Goal: Task Accomplishment & Management: Manage account settings

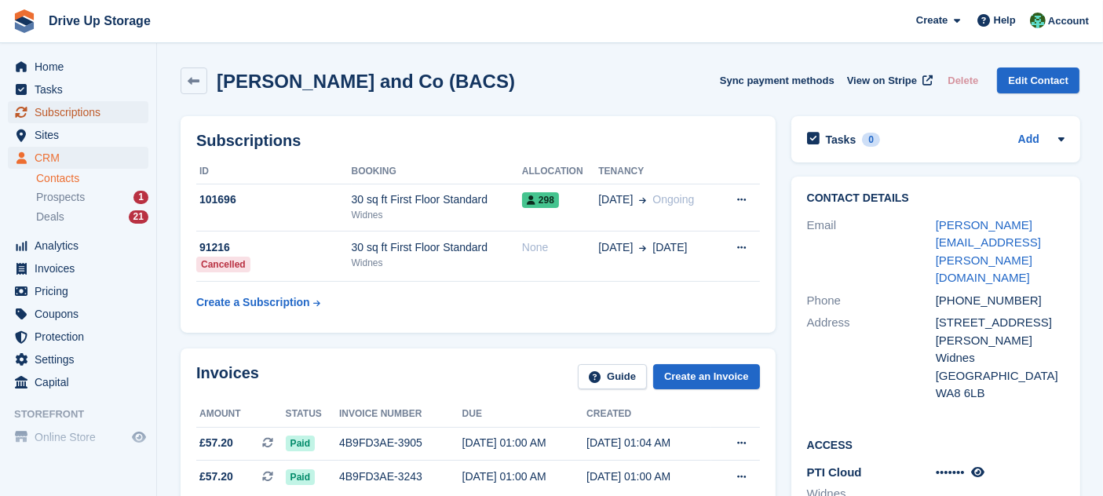
click at [84, 116] on span "Subscriptions" at bounding box center [82, 112] width 94 height 22
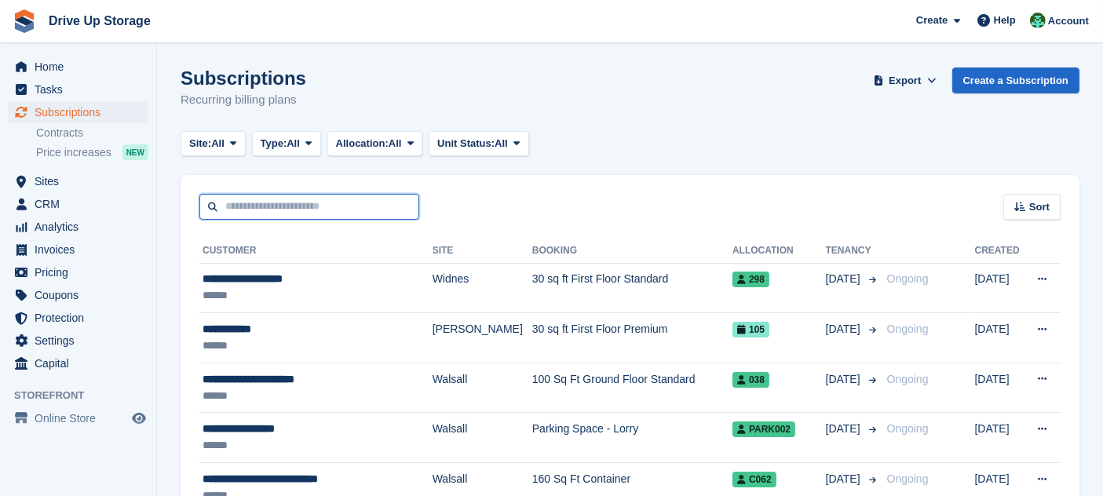
click at [338, 209] on input "text" at bounding box center [309, 207] width 220 height 26
type input "***"
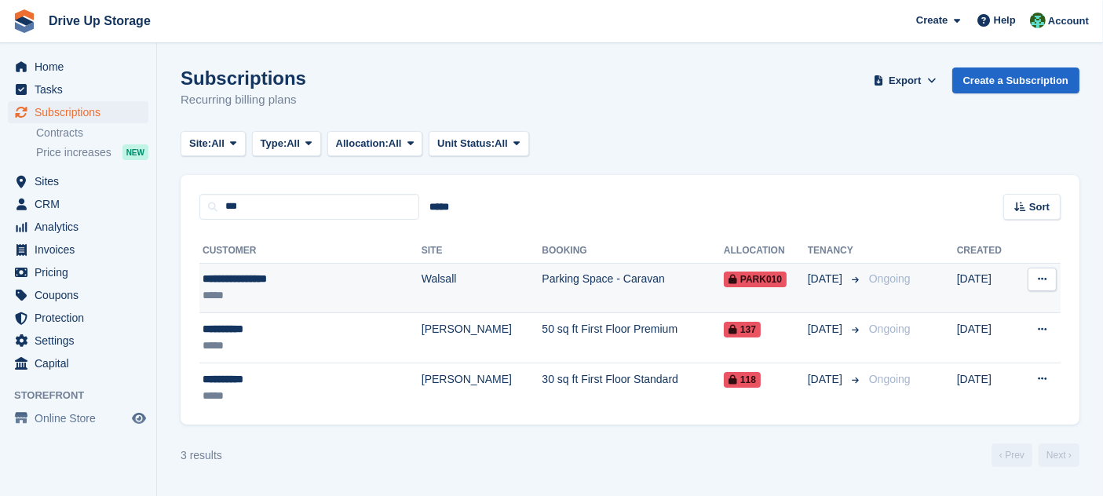
click at [421, 271] on td "Walsall" at bounding box center [481, 288] width 121 height 50
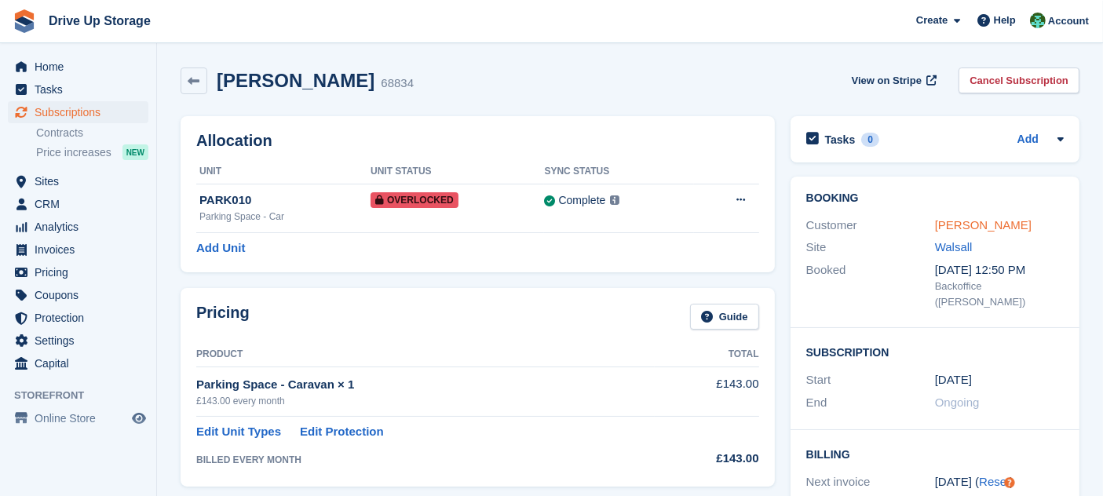
click at [1010, 227] on link "[PERSON_NAME]" at bounding box center [983, 224] width 97 height 13
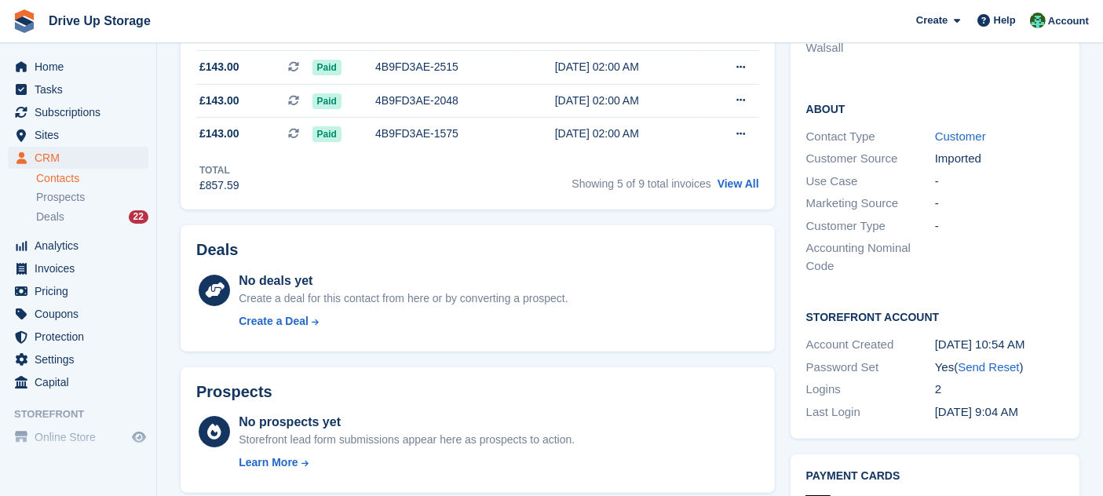
scroll to position [348, 0]
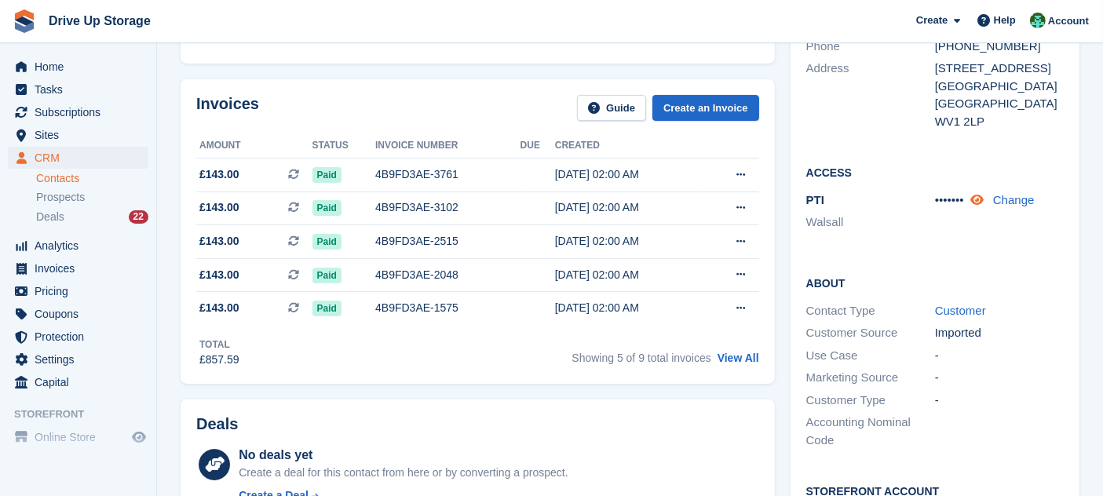
click at [979, 200] on icon at bounding box center [976, 200] width 13 height 12
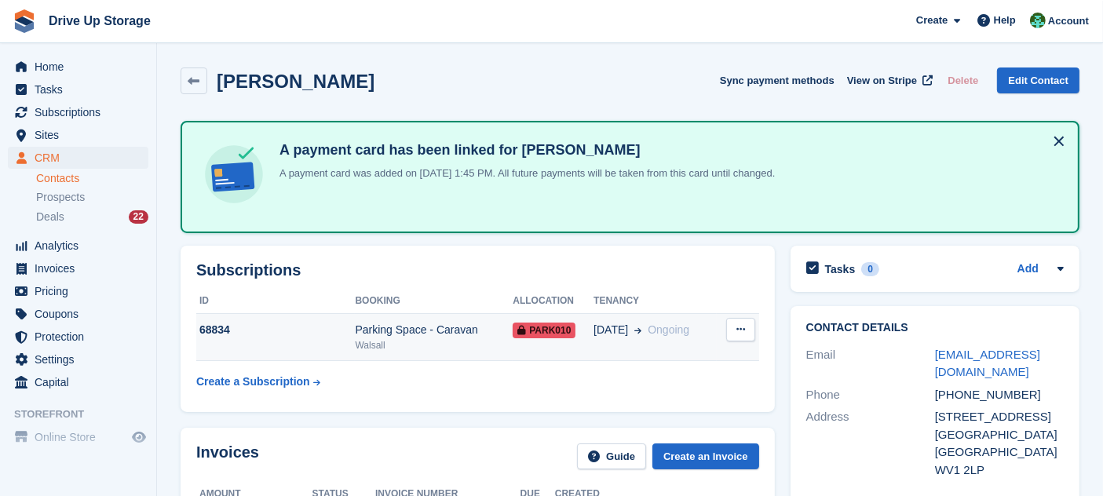
click at [744, 319] on button at bounding box center [740, 330] width 29 height 24
click at [579, 309] on th "Allocation" at bounding box center [552, 301] width 81 height 25
click at [593, 315] on td "06 Feb Ongoing" at bounding box center [654, 337] width 123 height 48
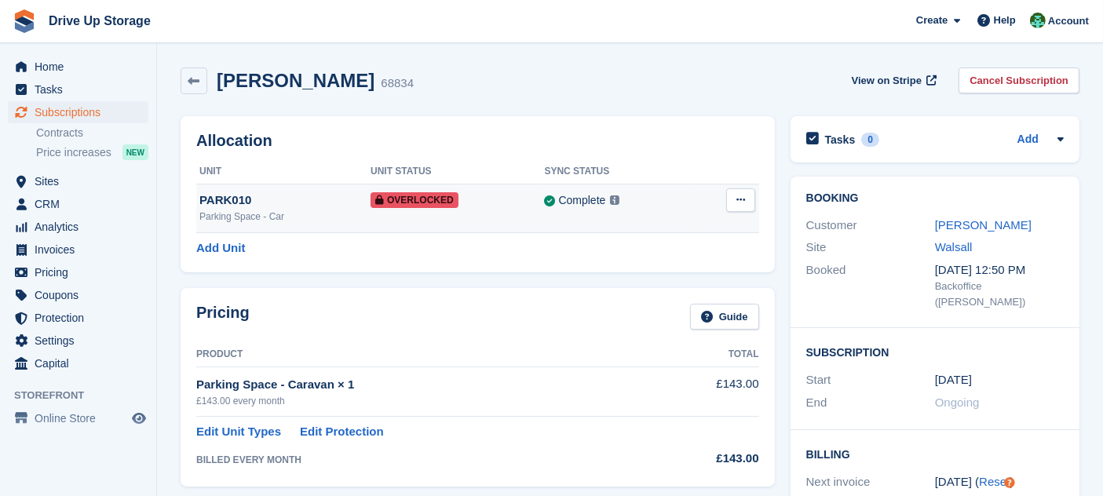
click at [742, 202] on icon at bounding box center [740, 200] width 9 height 10
click at [623, 234] on p "Remove Overlock" at bounding box center [679, 231] width 137 height 20
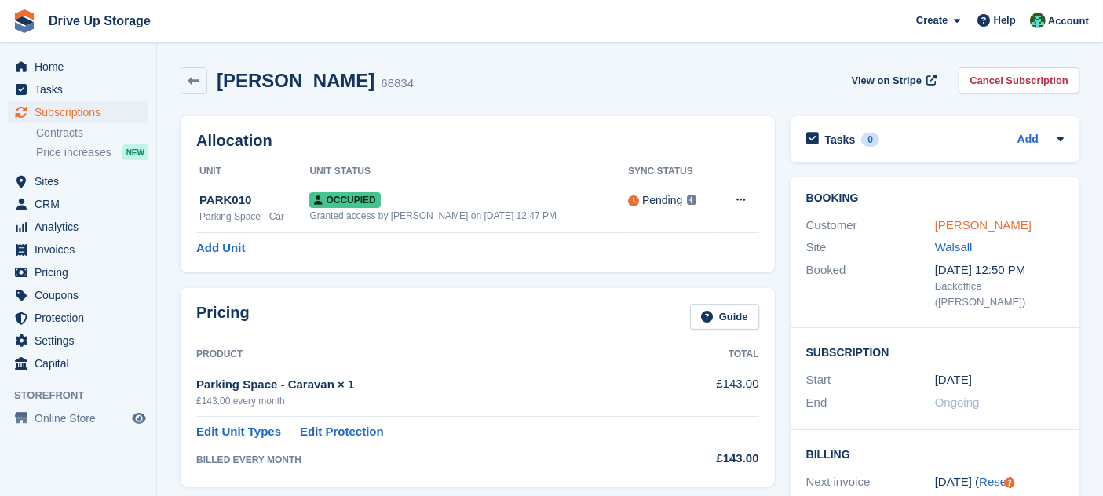
click at [1020, 230] on link "Mr Leonard Bowen" at bounding box center [983, 224] width 97 height 13
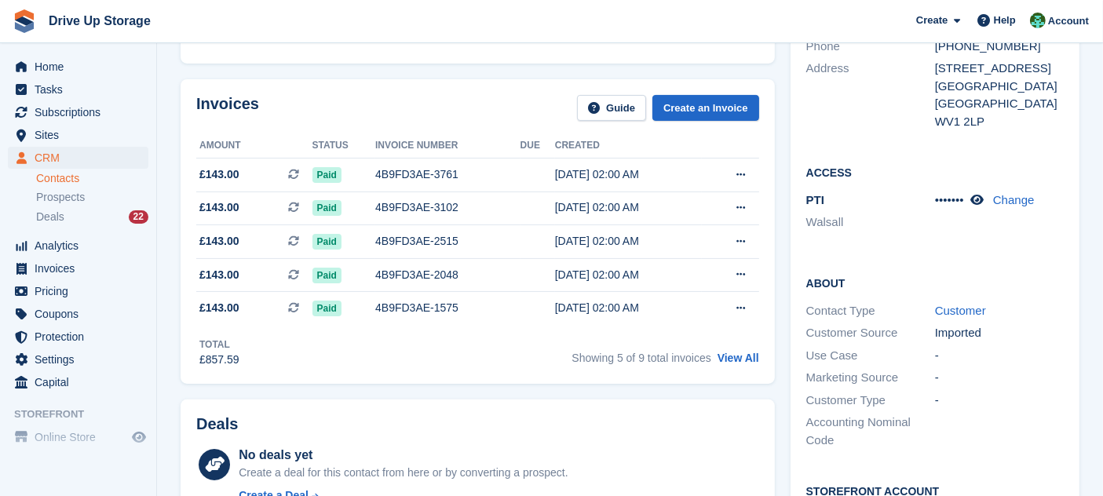
scroll to position [697, 0]
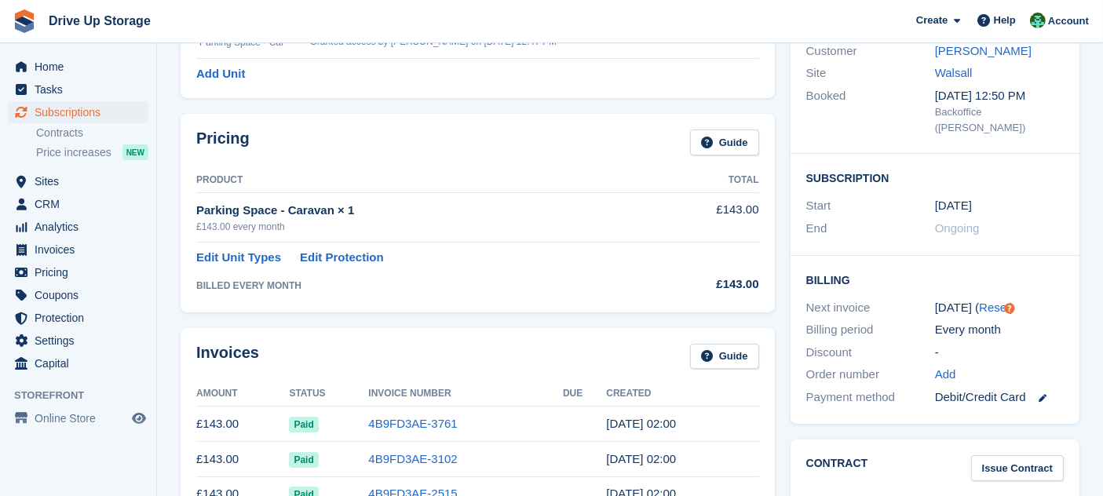
scroll to position [348, 0]
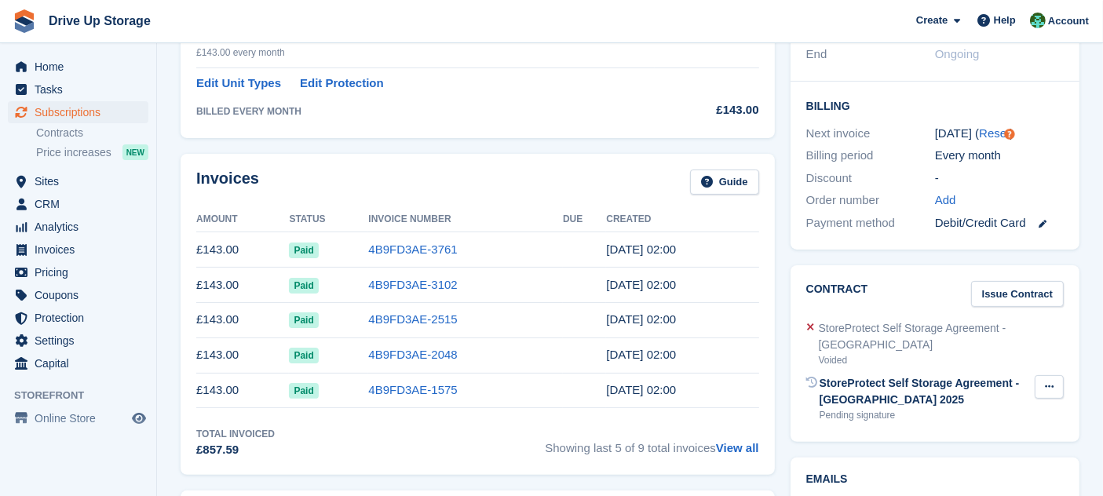
click at [1046, 381] on icon at bounding box center [1049, 386] width 9 height 10
click at [973, 428] on p "Send reminder" at bounding box center [988, 438] width 137 height 20
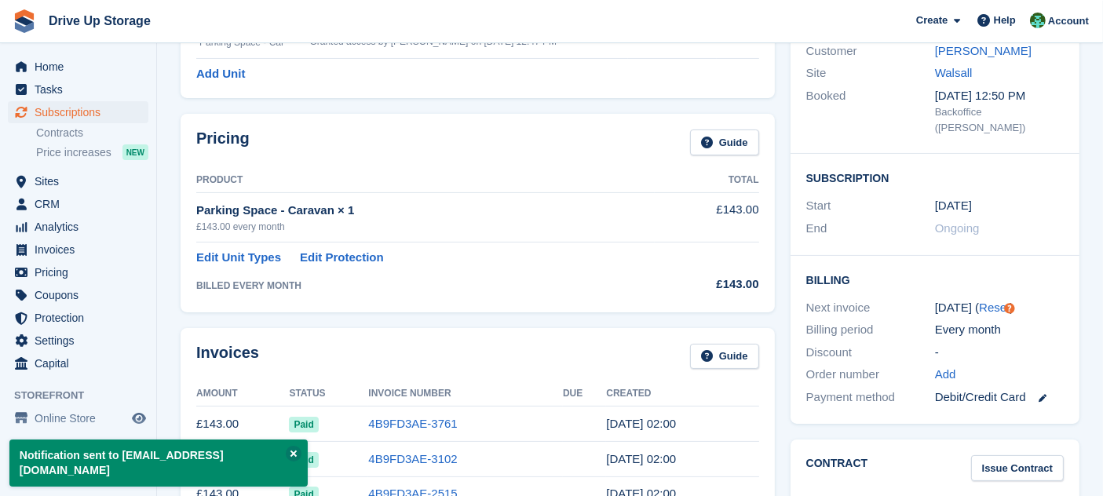
scroll to position [0, 0]
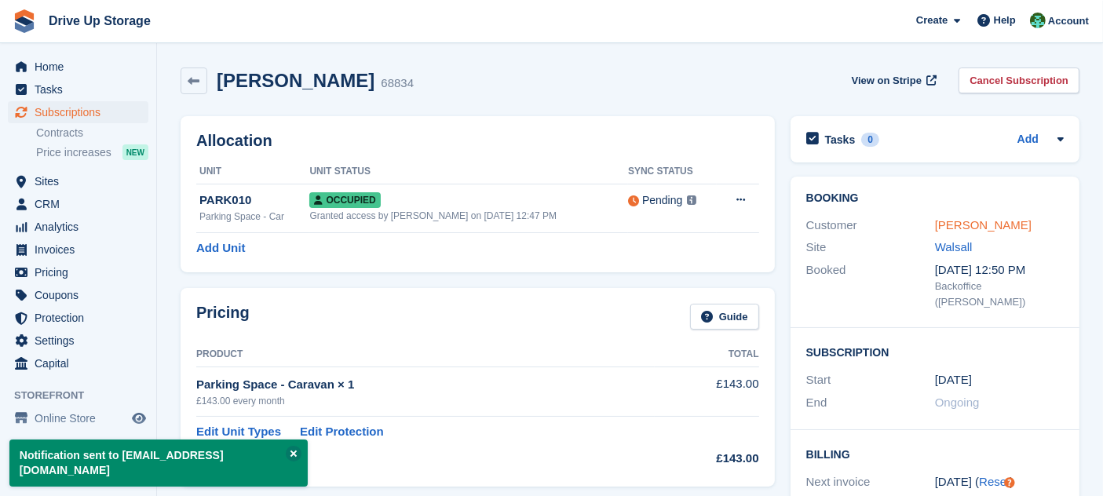
click at [973, 221] on link "Mr Leonard Bowen" at bounding box center [983, 224] width 97 height 13
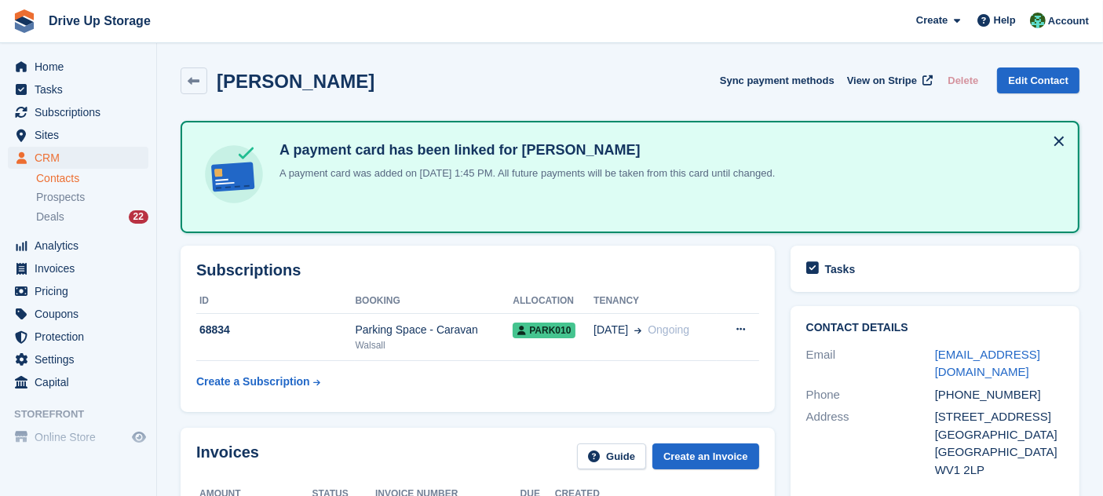
scroll to position [348, 0]
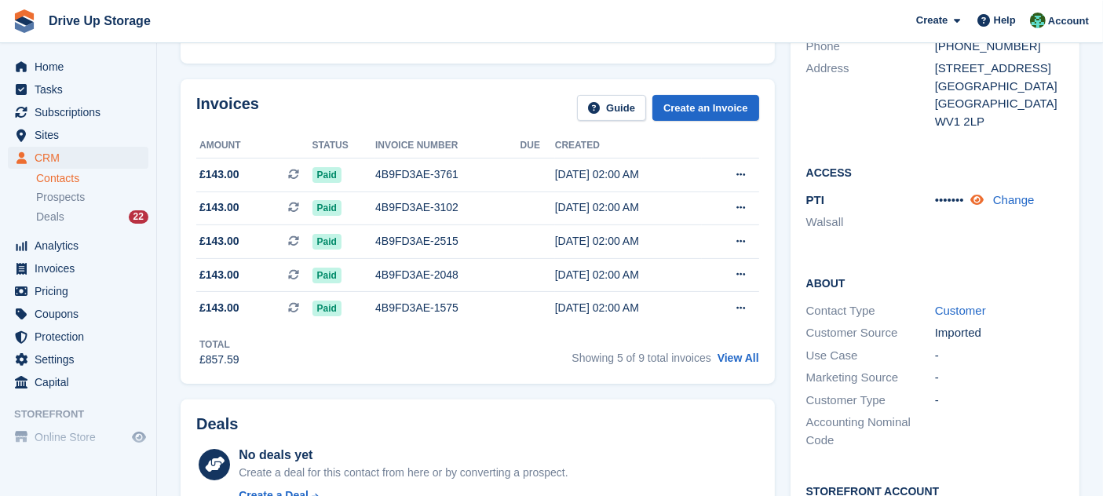
click at [976, 203] on icon at bounding box center [976, 200] width 13 height 12
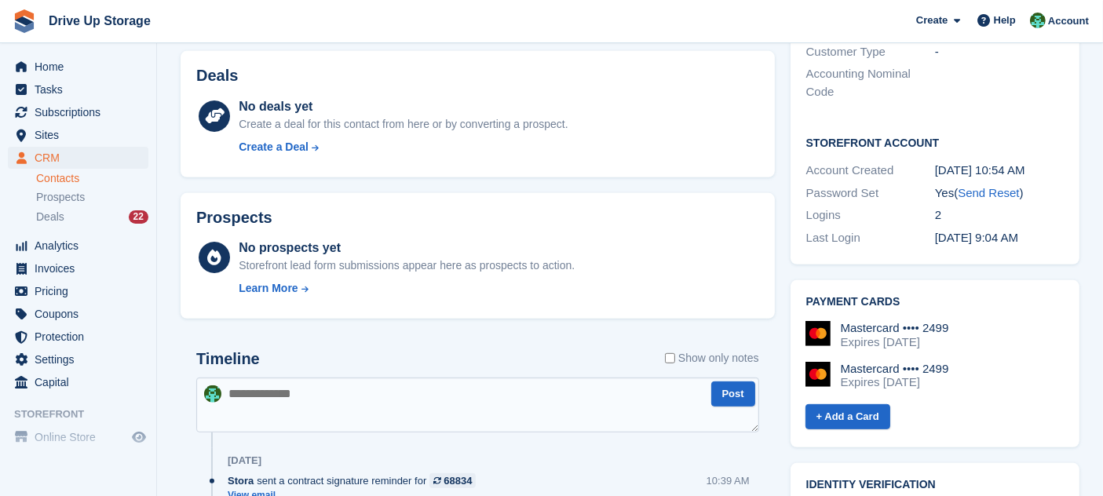
scroll to position [872, 0]
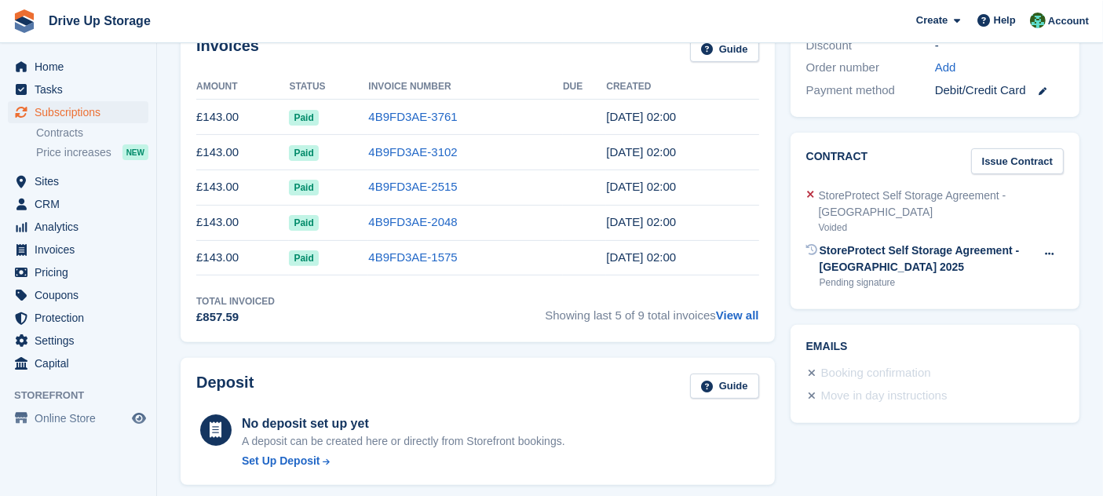
scroll to position [490, 0]
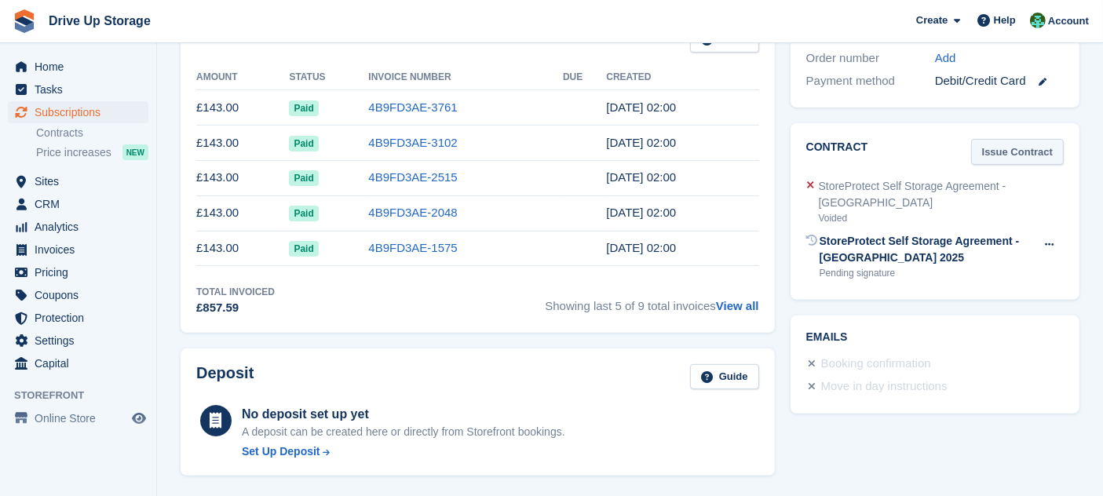
click at [1024, 139] on link "Issue Contract" at bounding box center [1017, 152] width 93 height 26
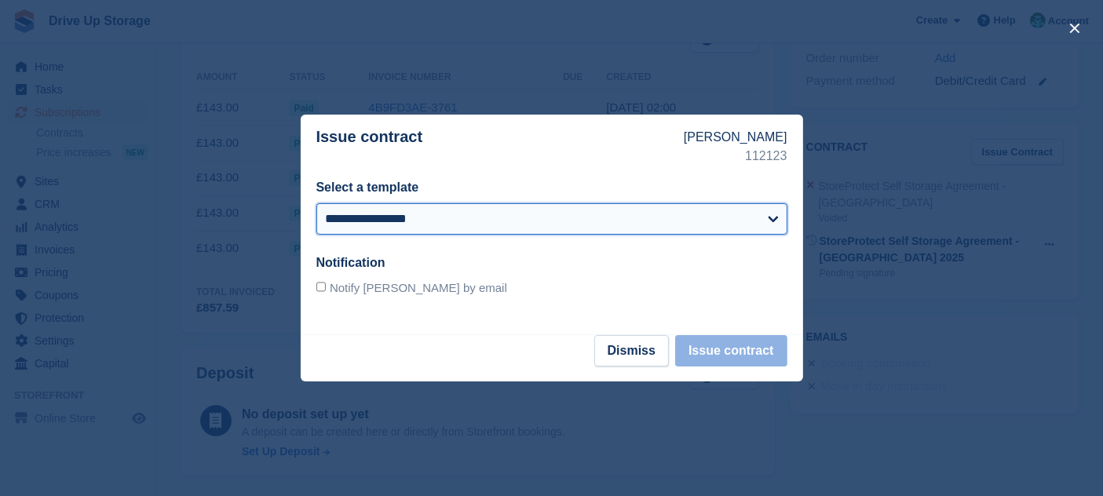
click at [538, 215] on select "**********" at bounding box center [551, 218] width 471 height 31
select select "***"
click at [316, 203] on select "**********" at bounding box center [551, 218] width 471 height 31
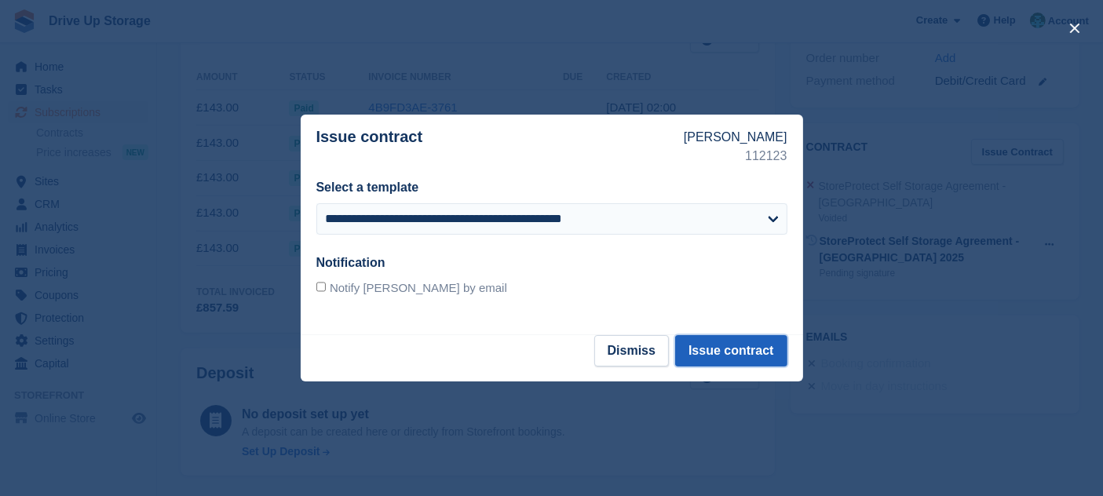
click at [715, 353] on button "Issue contract" at bounding box center [730, 350] width 111 height 31
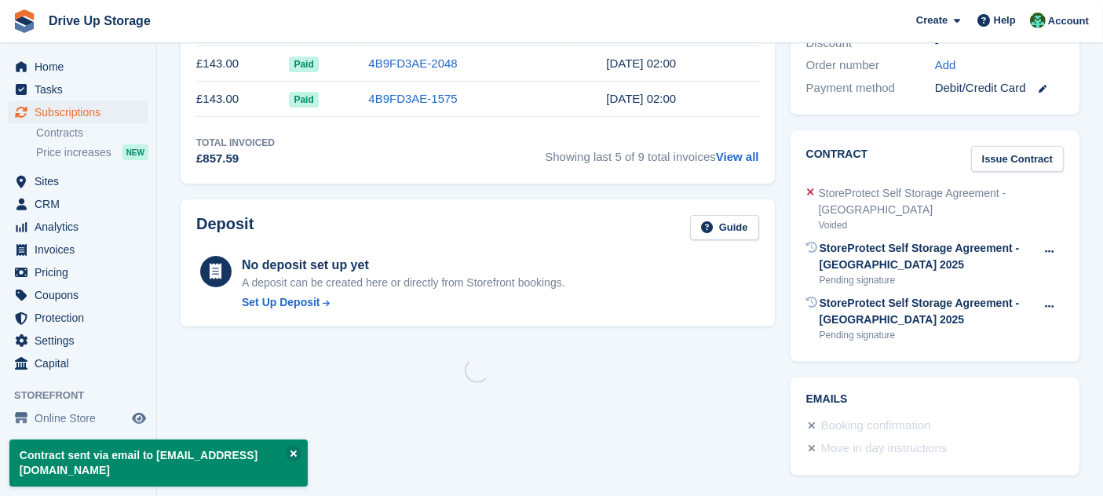
scroll to position [0, 0]
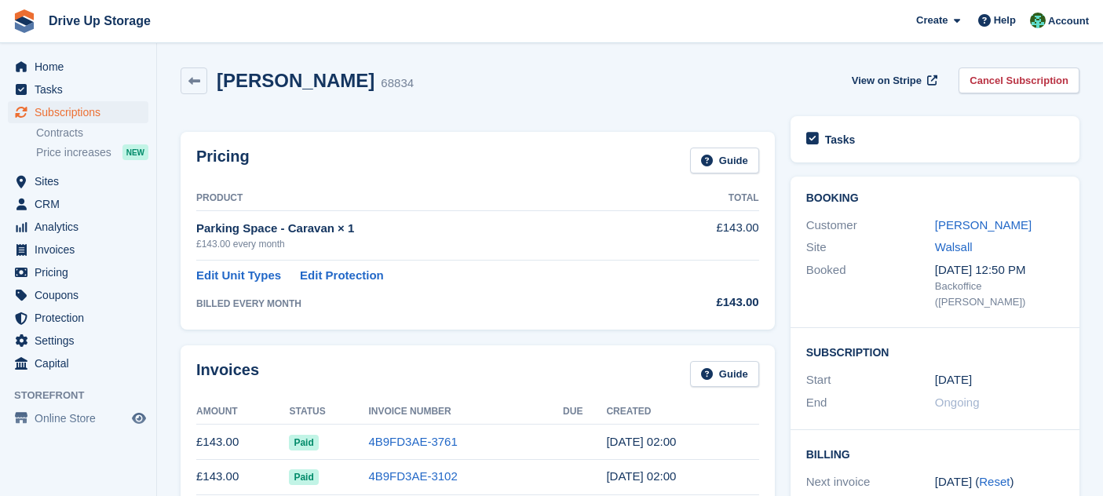
scroll to position [606, 0]
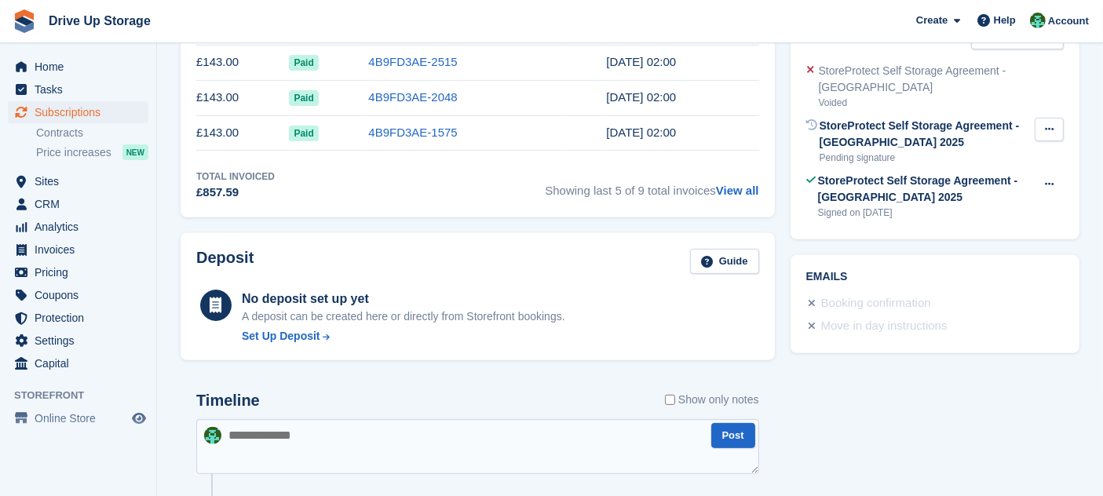
click at [1047, 124] on icon at bounding box center [1049, 129] width 9 height 10
click at [1021, 150] on p "Void contract" at bounding box center [988, 160] width 137 height 20
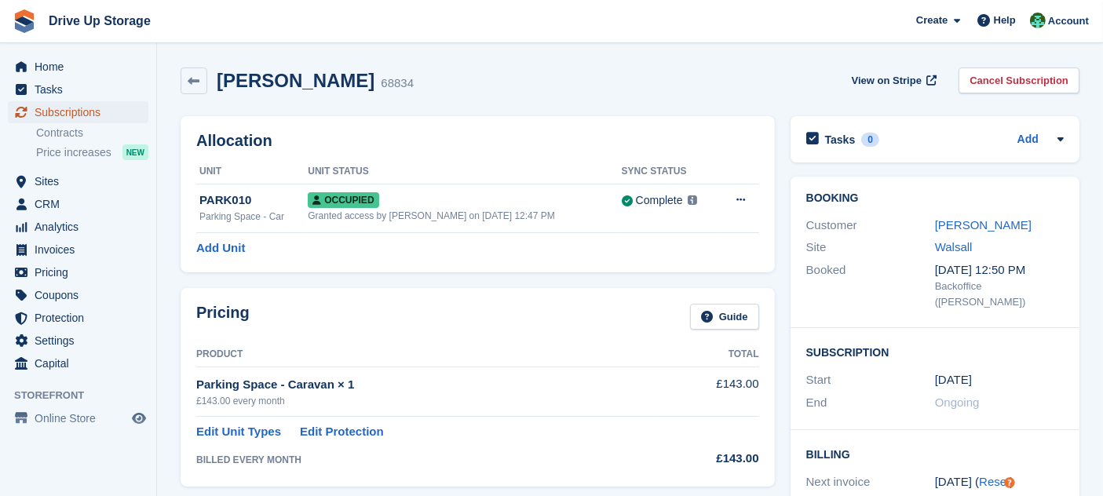
click at [117, 108] on span "Subscriptions" at bounding box center [82, 112] width 94 height 22
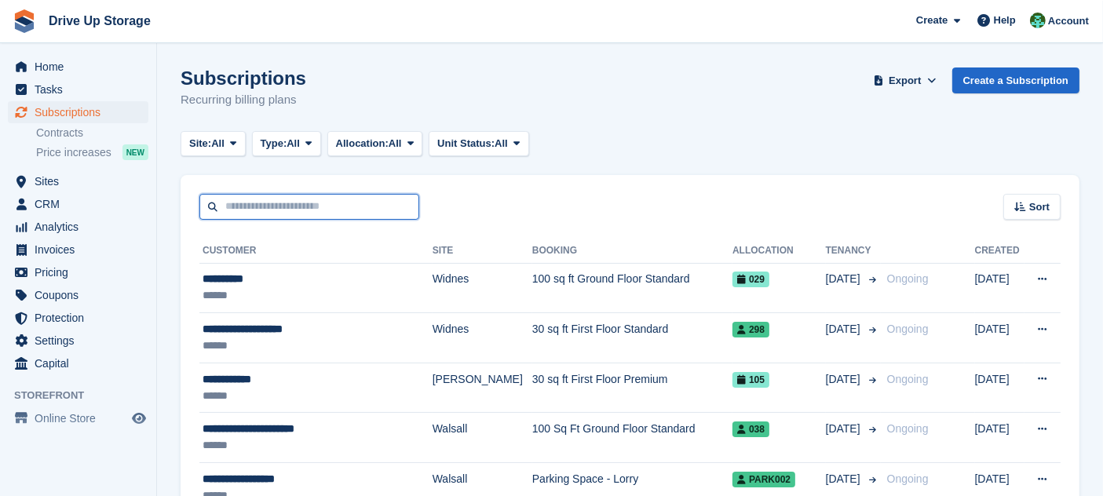
click at [283, 210] on input "text" at bounding box center [309, 207] width 220 height 26
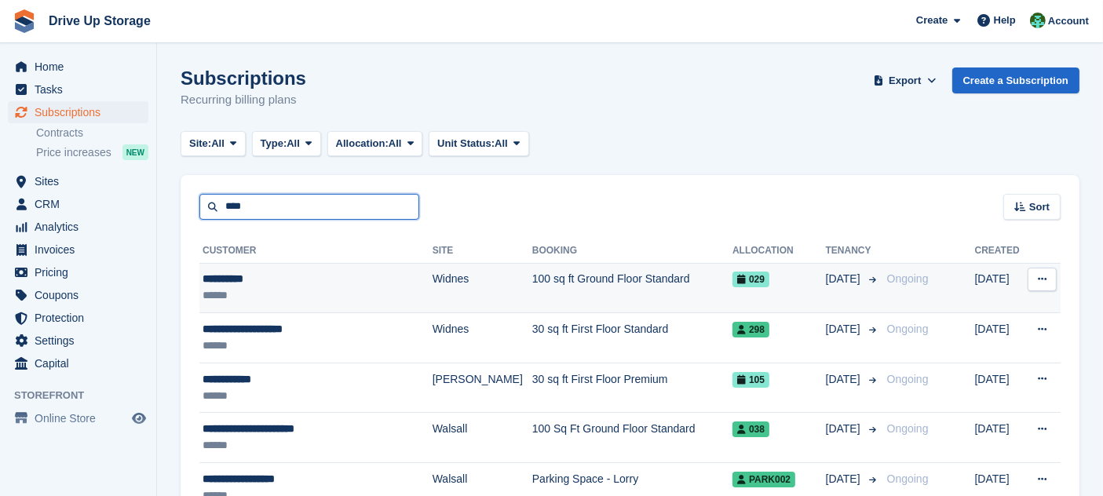
type input "********"
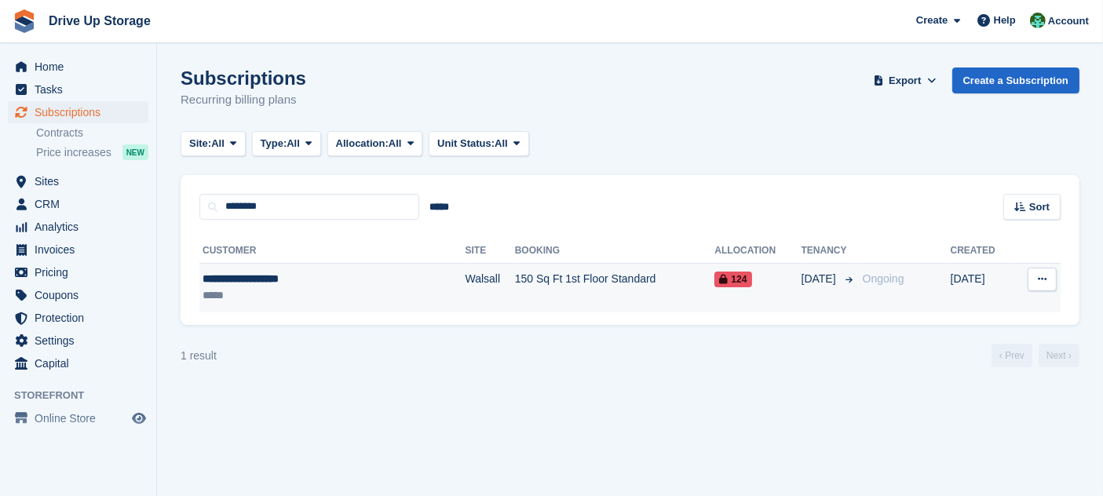
click at [465, 304] on td "Walsall" at bounding box center [489, 287] width 49 height 49
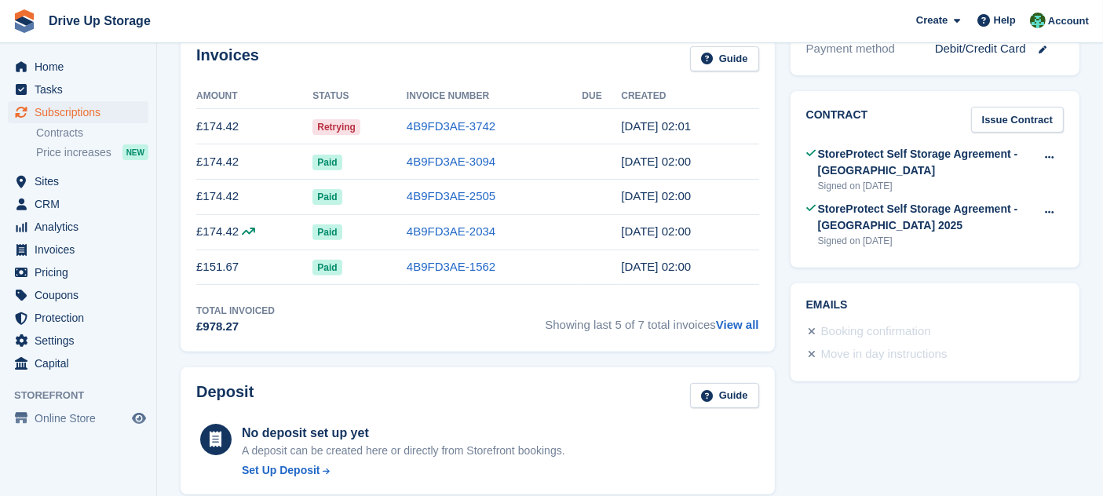
scroll to position [872, 0]
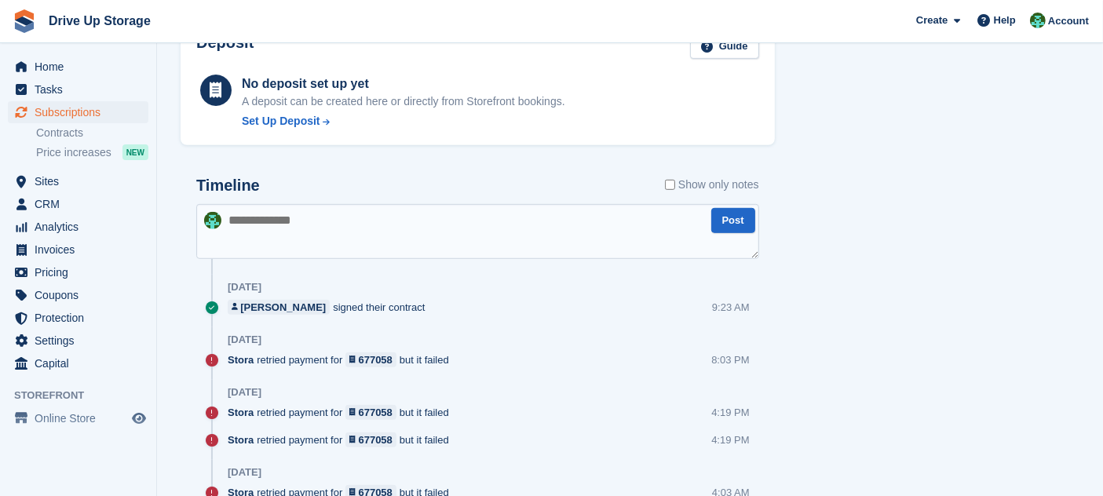
click at [518, 223] on textarea at bounding box center [477, 231] width 563 height 55
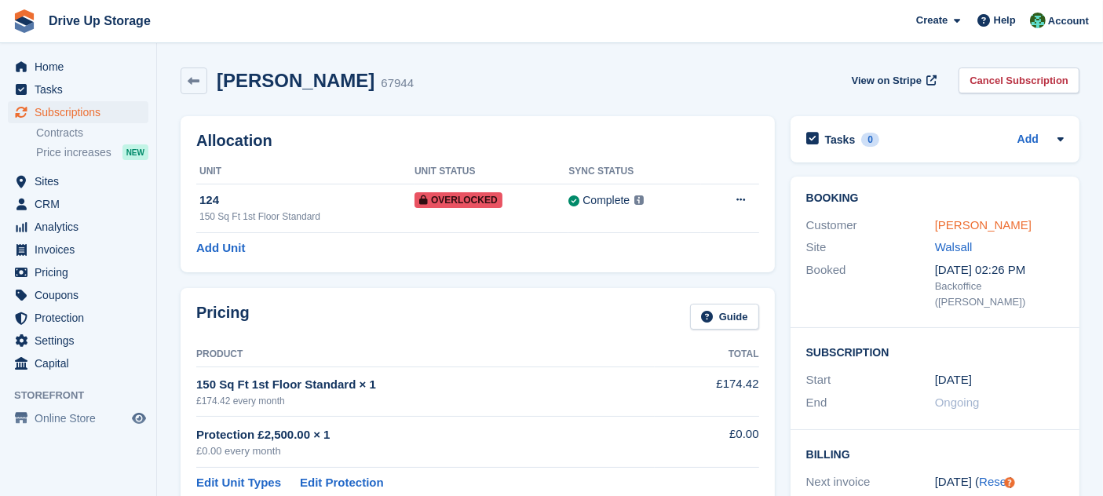
type textarea "***"
click at [1006, 227] on link "[PERSON_NAME]" at bounding box center [983, 224] width 97 height 13
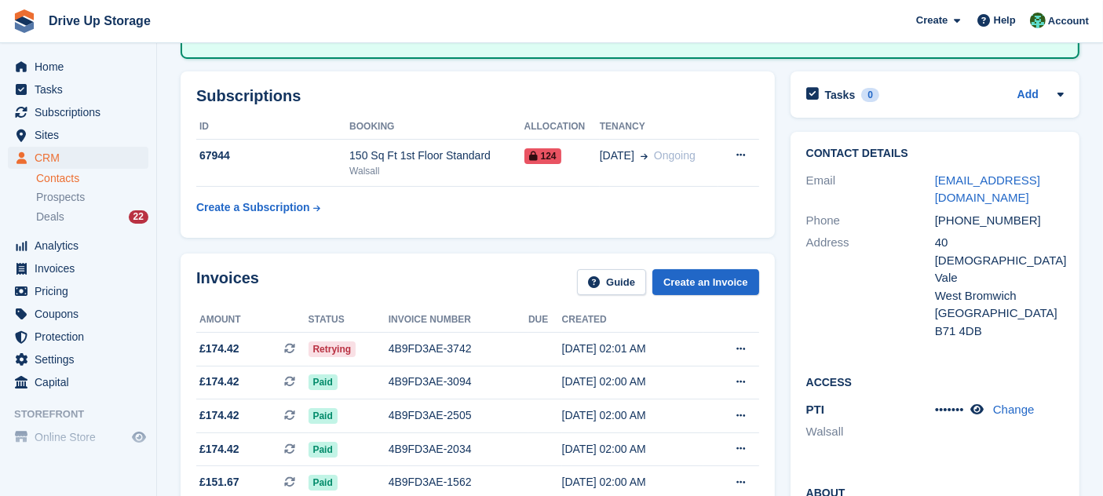
scroll to position [697, 0]
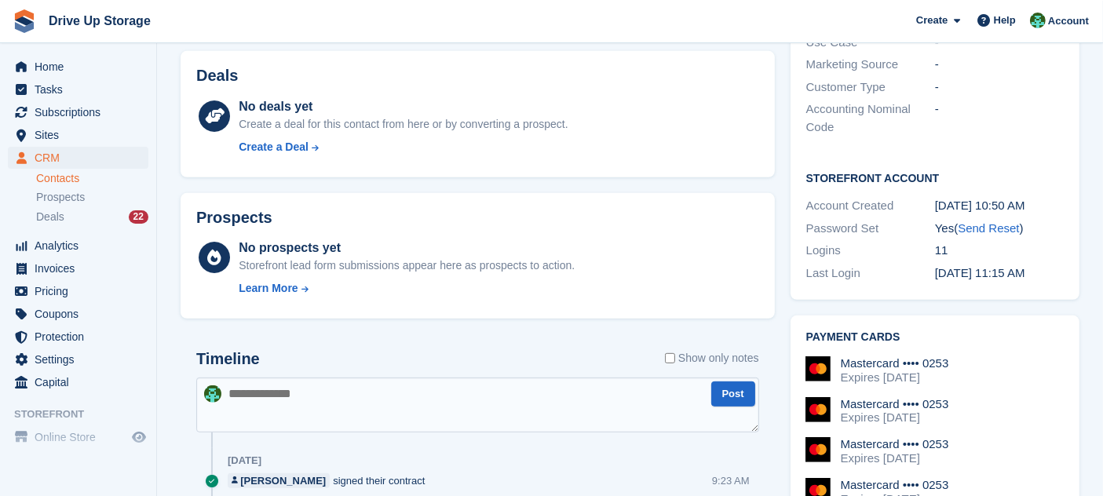
click at [451, 382] on textarea at bounding box center [477, 404] width 563 height 55
type textarea "*"
paste textarea "**********"
type textarea "**********"
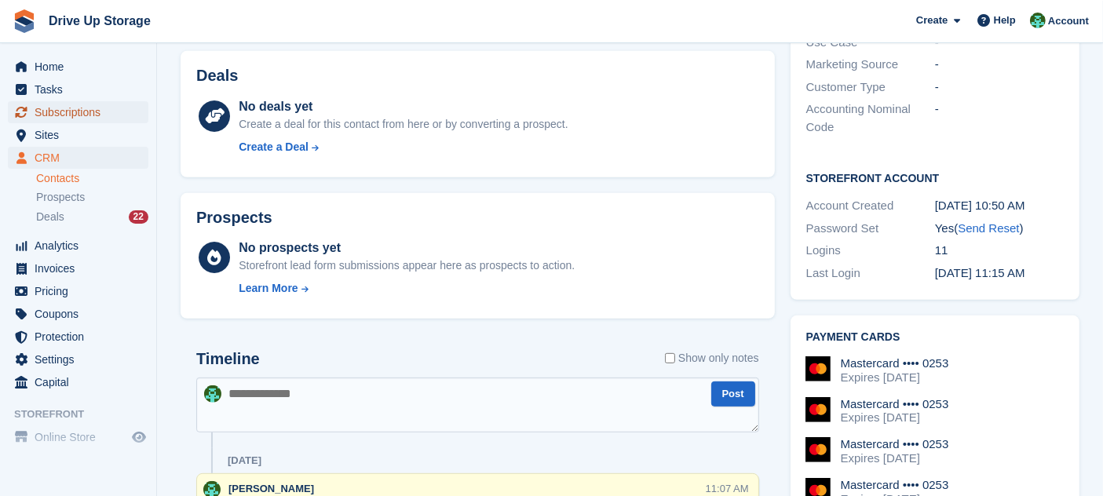
click at [99, 111] on span "Subscriptions" at bounding box center [82, 112] width 94 height 22
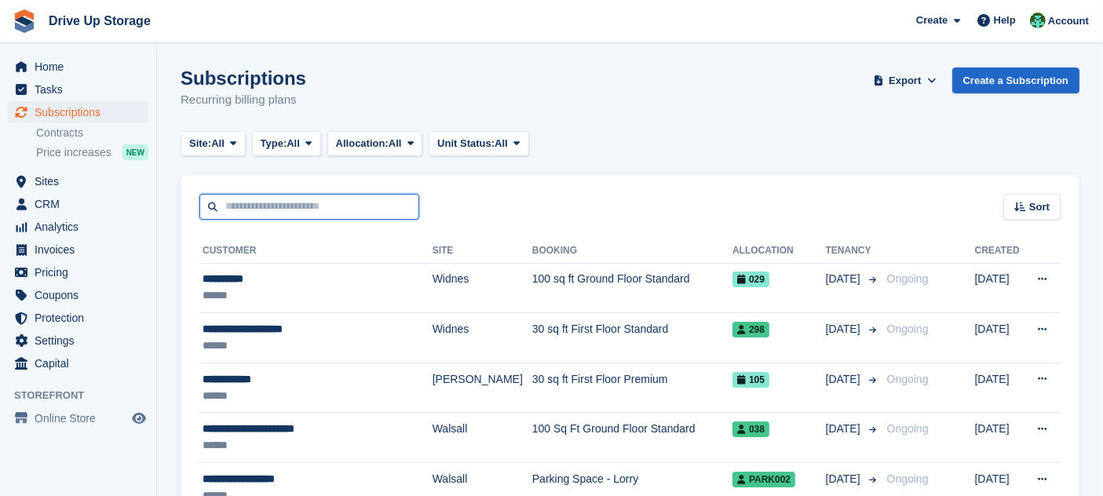
click at [310, 206] on input "text" at bounding box center [309, 207] width 220 height 26
type input "******"
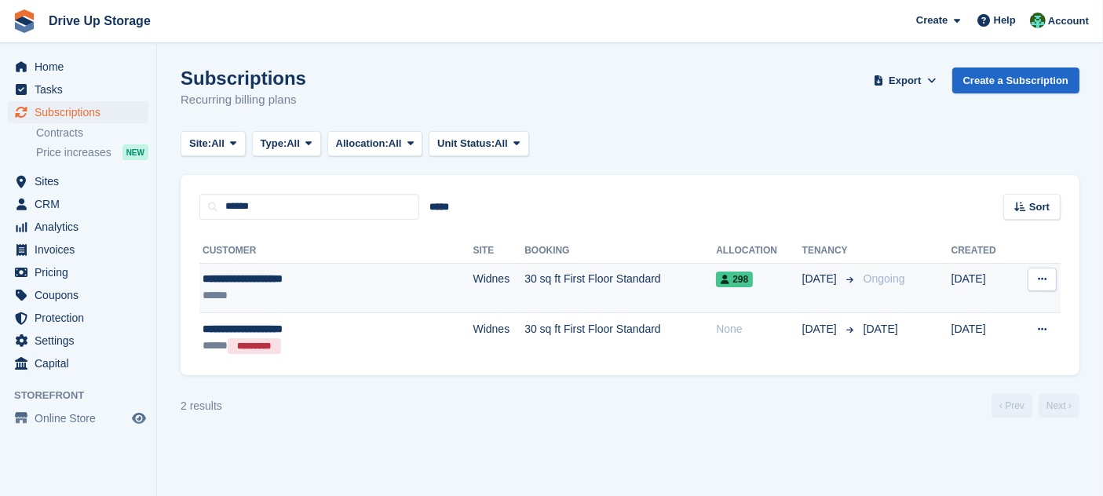
click at [525, 288] on td "30 sq ft First Floor Standard" at bounding box center [619, 288] width 191 height 50
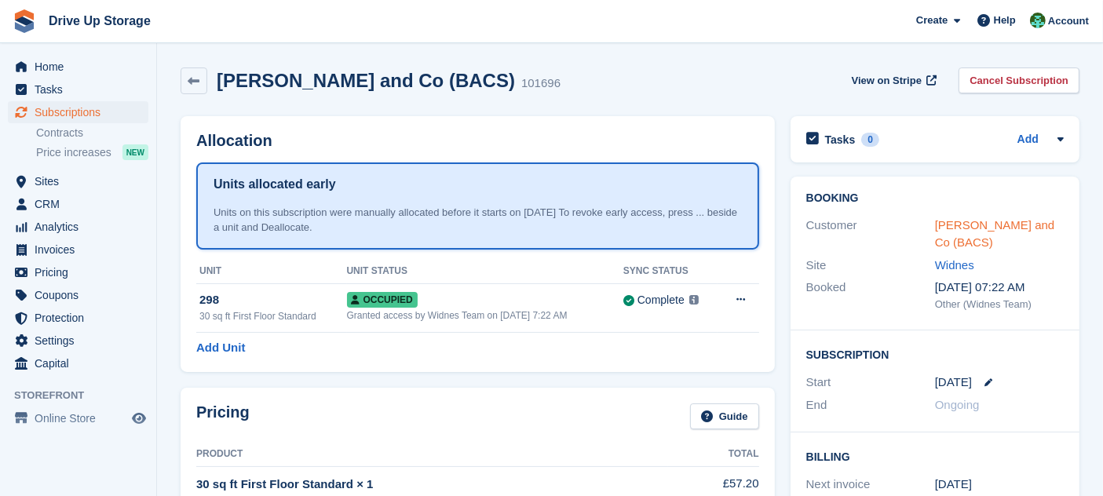
click at [981, 225] on link "[PERSON_NAME] and Co (BACS)" at bounding box center [995, 233] width 120 height 31
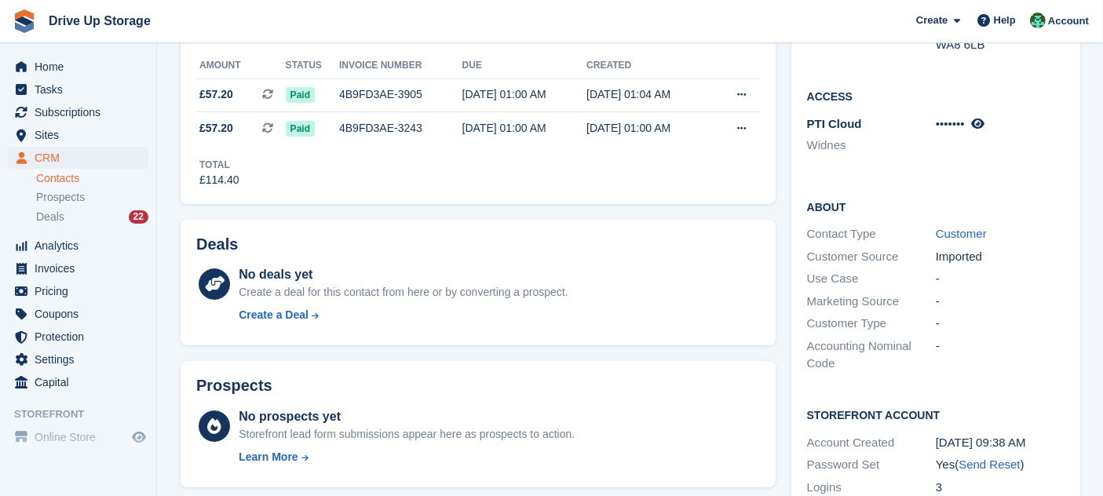
scroll to position [697, 0]
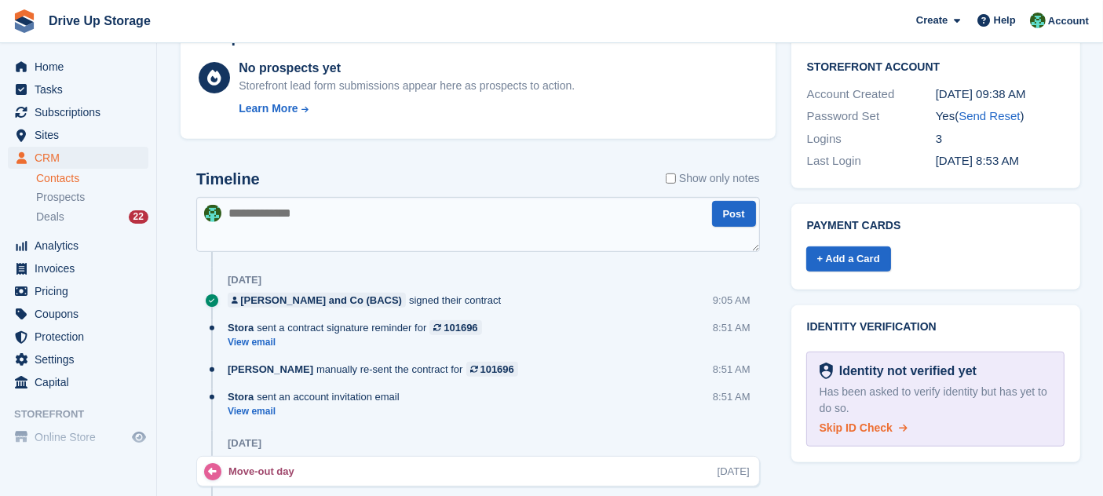
click at [870, 421] on span "Skip ID Check" at bounding box center [855, 427] width 73 height 13
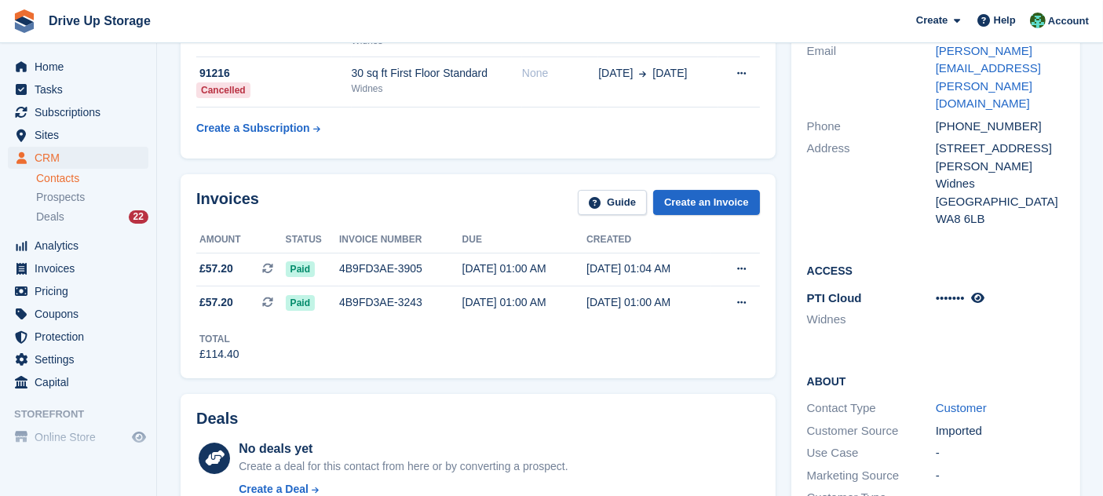
scroll to position [0, 0]
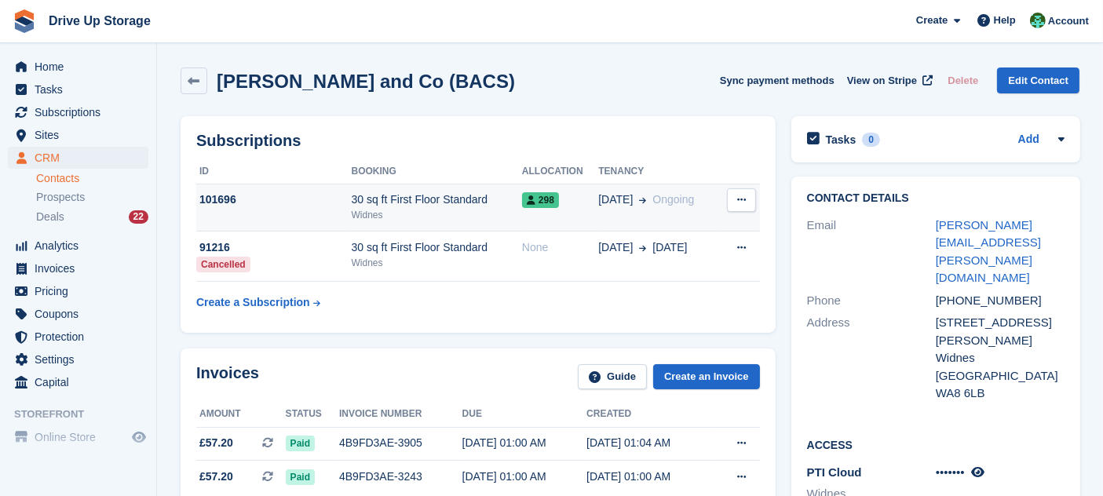
click at [663, 211] on td "13 Sep Ongoing" at bounding box center [658, 208] width 120 height 48
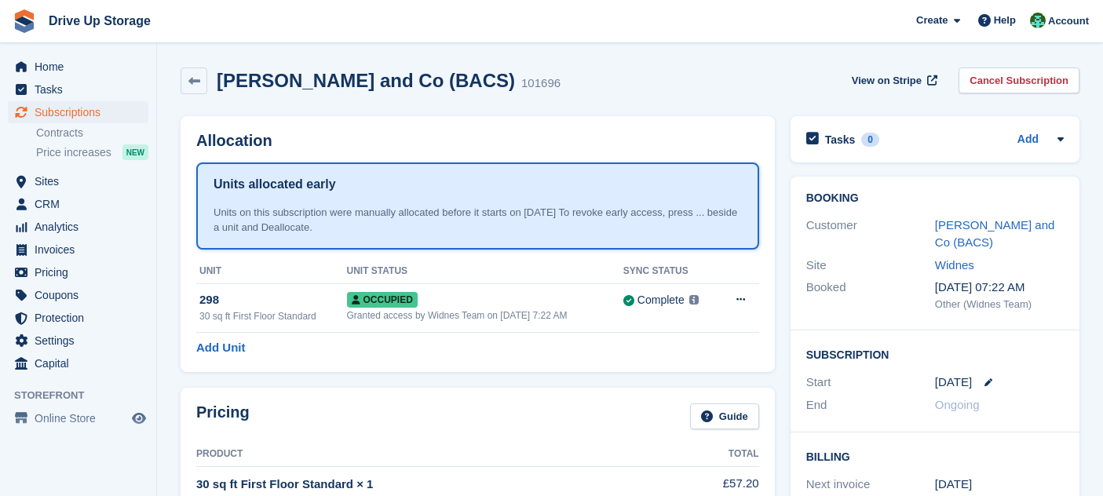
scroll to position [603, 0]
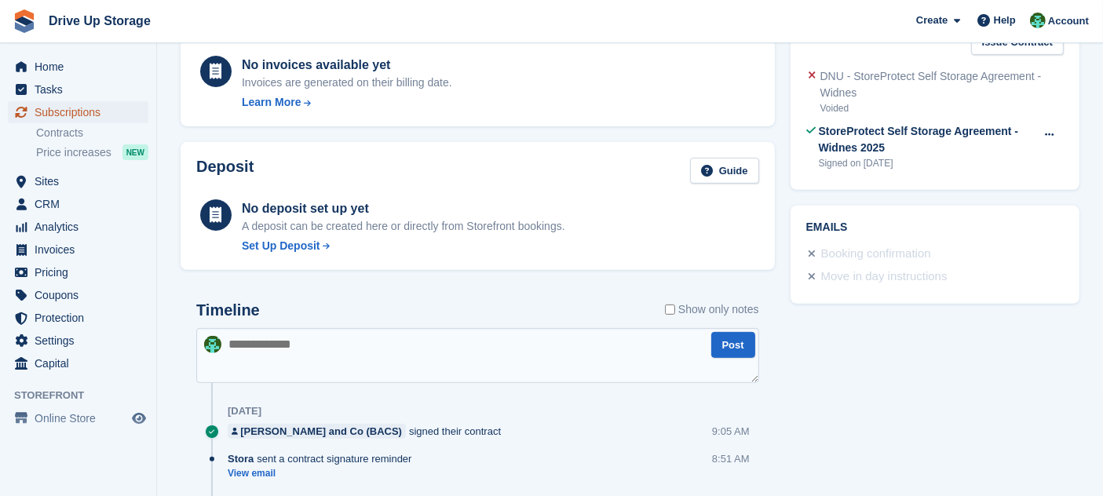
click at [119, 115] on span "Subscriptions" at bounding box center [82, 112] width 94 height 22
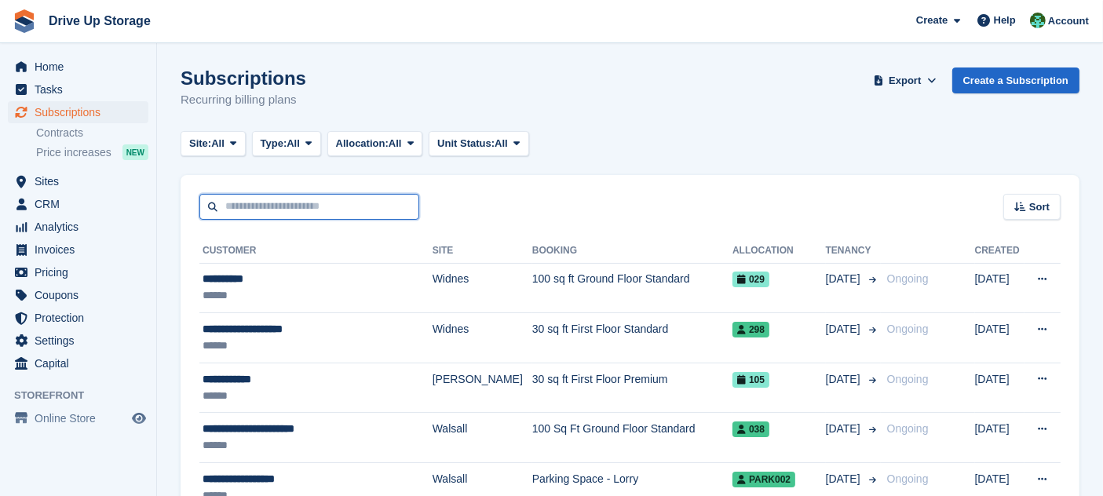
click at [342, 207] on input "text" at bounding box center [309, 207] width 220 height 26
type input "*******"
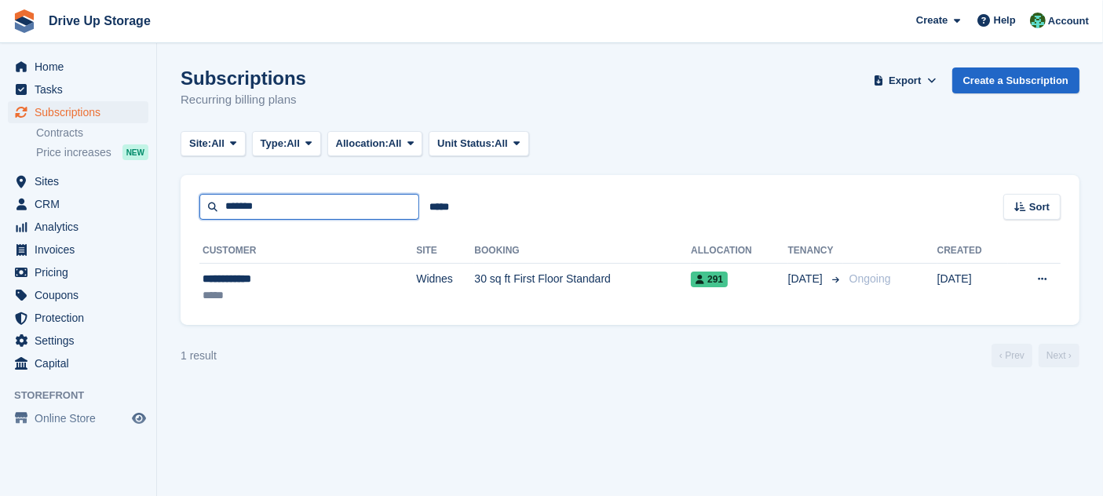
click at [325, 202] on input "*******" at bounding box center [309, 207] width 220 height 26
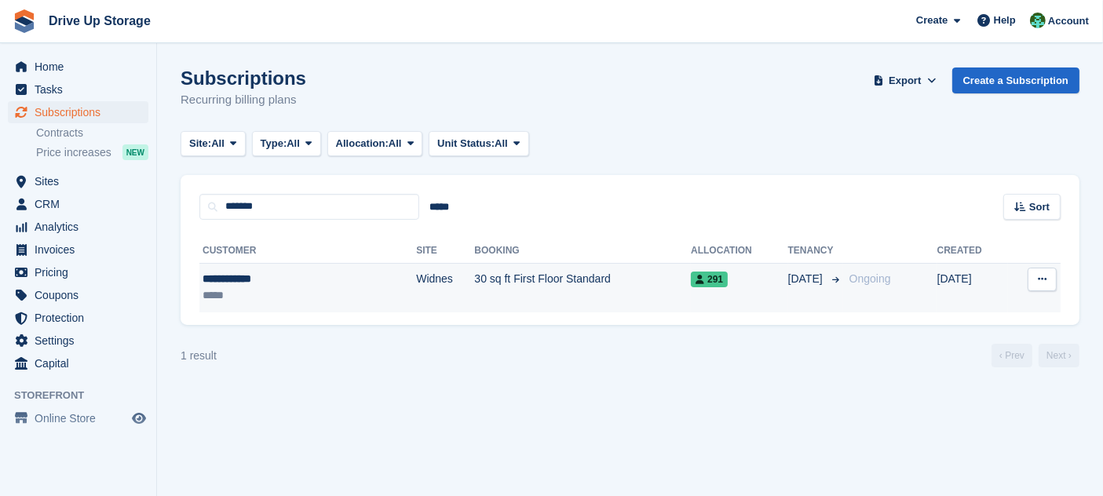
click at [474, 275] on td "30 sq ft First Floor Standard" at bounding box center [582, 287] width 217 height 49
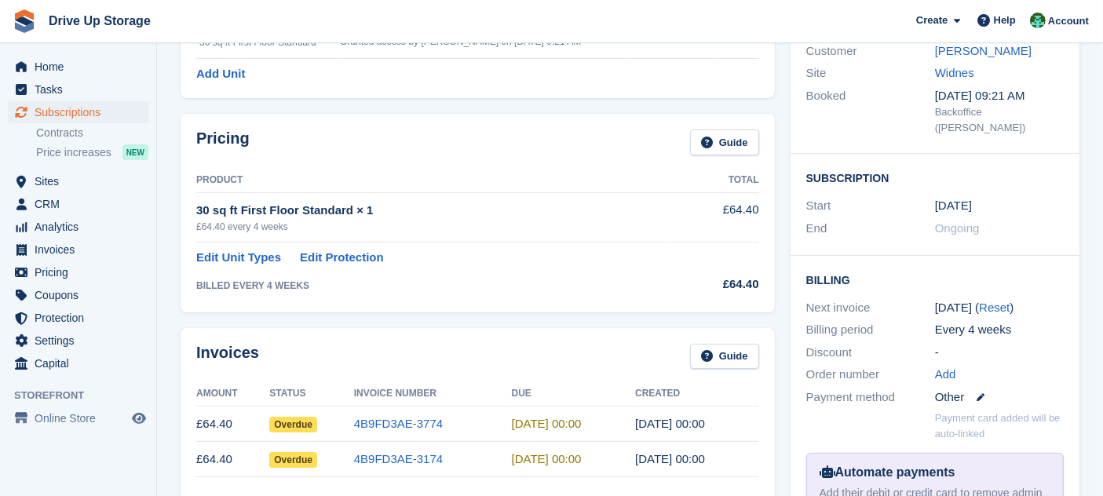
scroll to position [348, 0]
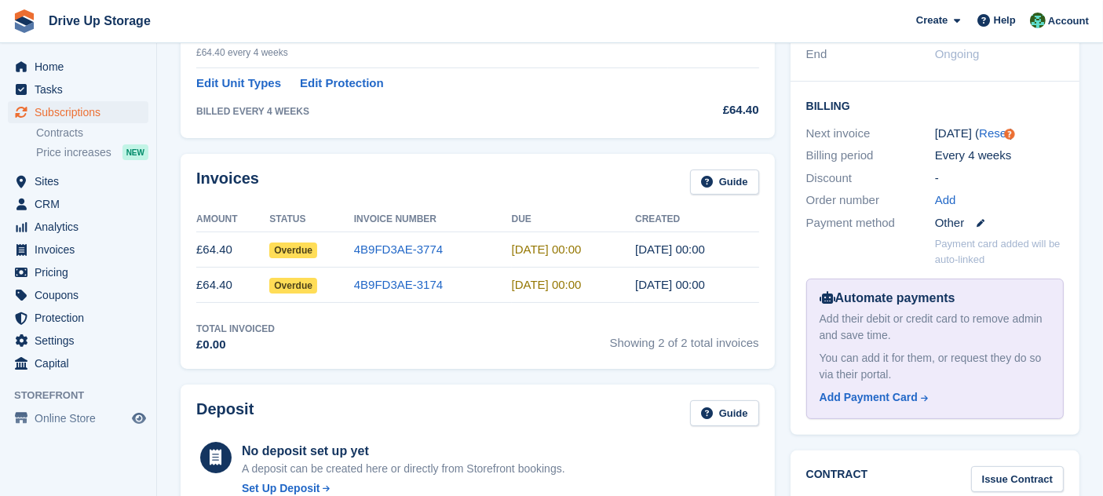
click at [458, 306] on div "Invoices Guide Amount Status Invoice Number Due Created £64.40 Overdue 4B9FD3AE…" at bounding box center [477, 262] width 594 height 216
click at [417, 288] on link "4B9FD3AE-3174" at bounding box center [398, 284] width 89 height 13
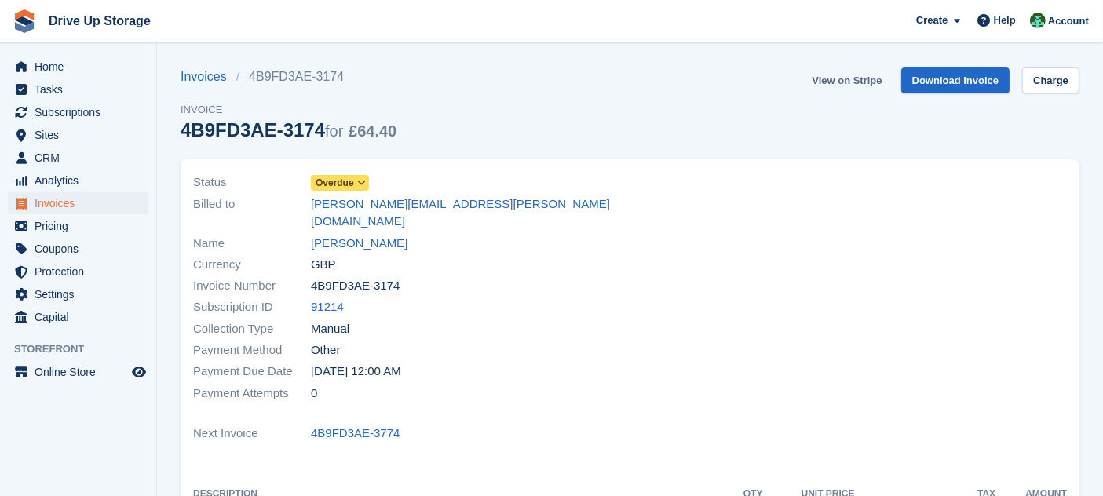
click at [842, 78] on link "View on Stripe" at bounding box center [846, 80] width 82 height 26
drag, startPoint x: 549, startPoint y: 327, endPoint x: 458, endPoint y: 212, distance: 146.9
click at [549, 340] on div "Payment Method Other" at bounding box center [407, 350] width 428 height 21
click at [126, 111] on span "Subscriptions" at bounding box center [82, 112] width 94 height 22
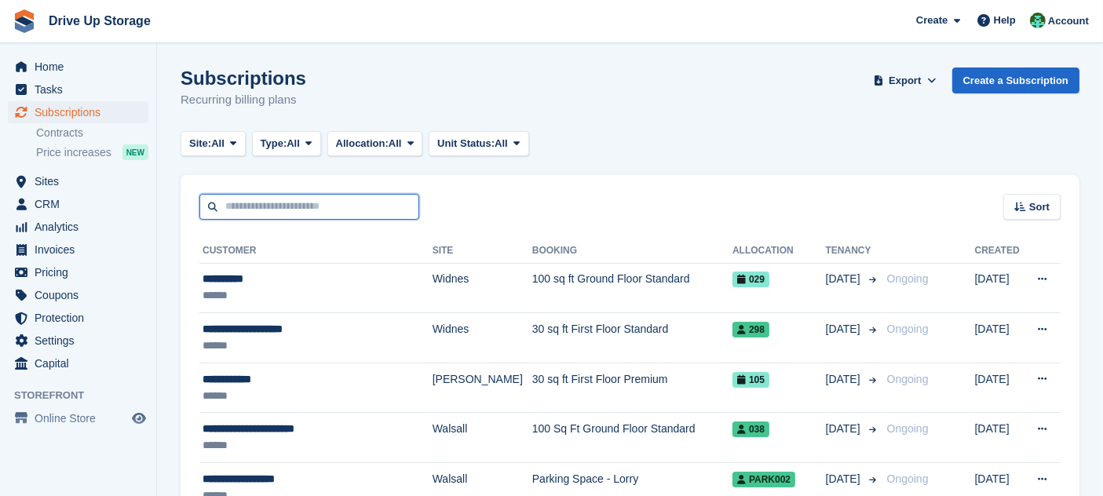
click at [277, 200] on input "text" at bounding box center [309, 207] width 220 height 26
click at [315, 195] on input "text" at bounding box center [309, 207] width 220 height 26
type input "****"
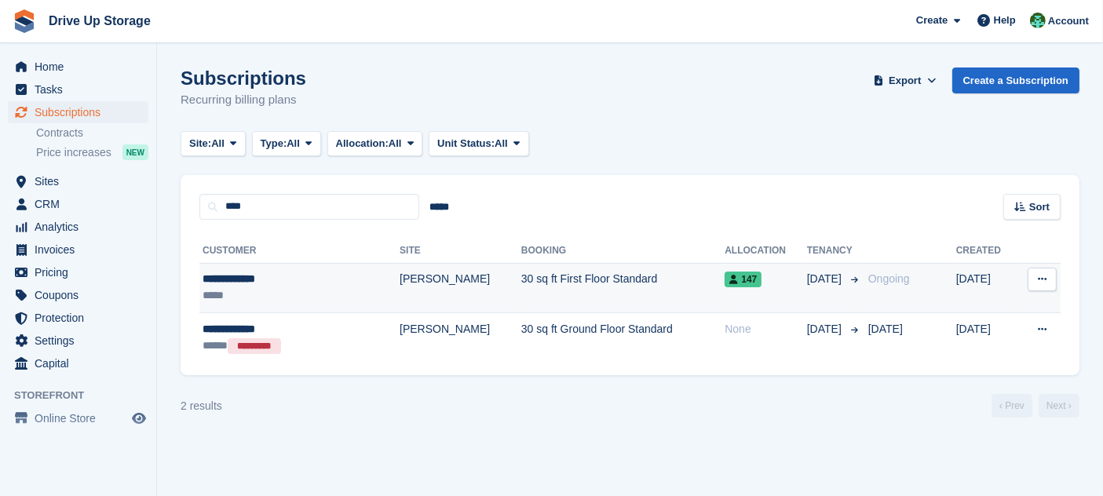
click at [399, 283] on td "[PERSON_NAME]" at bounding box center [460, 288] width 122 height 50
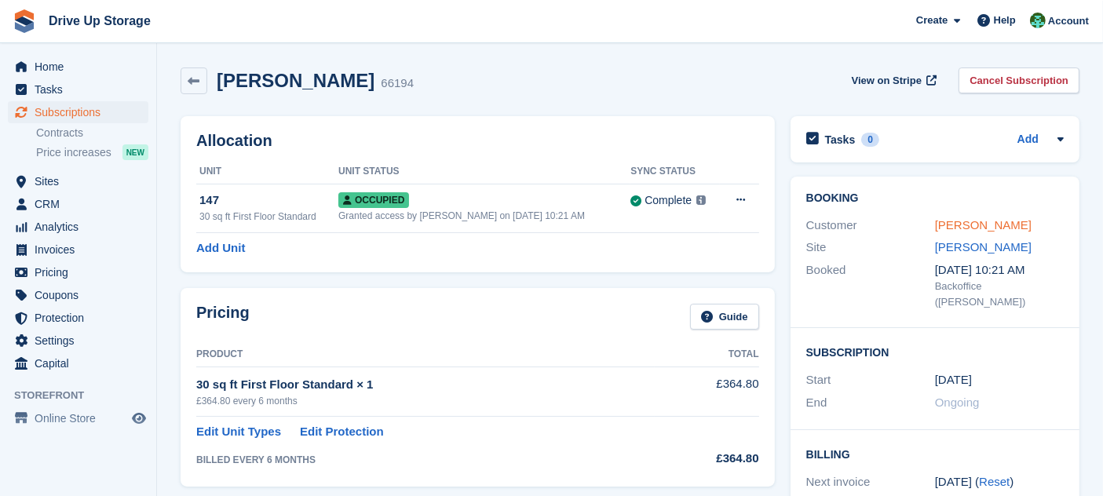
click at [980, 225] on link "[PERSON_NAME]" at bounding box center [983, 224] width 97 height 13
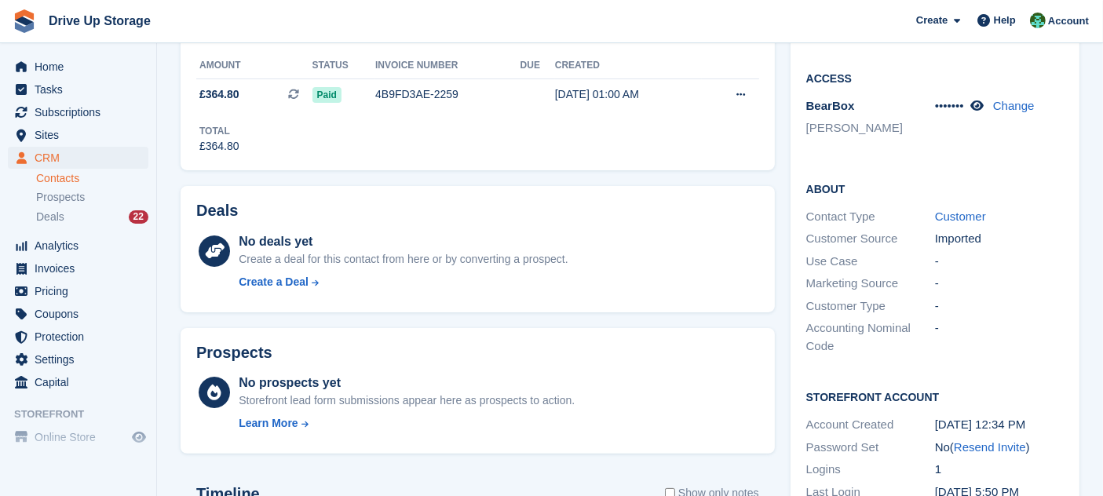
scroll to position [523, 0]
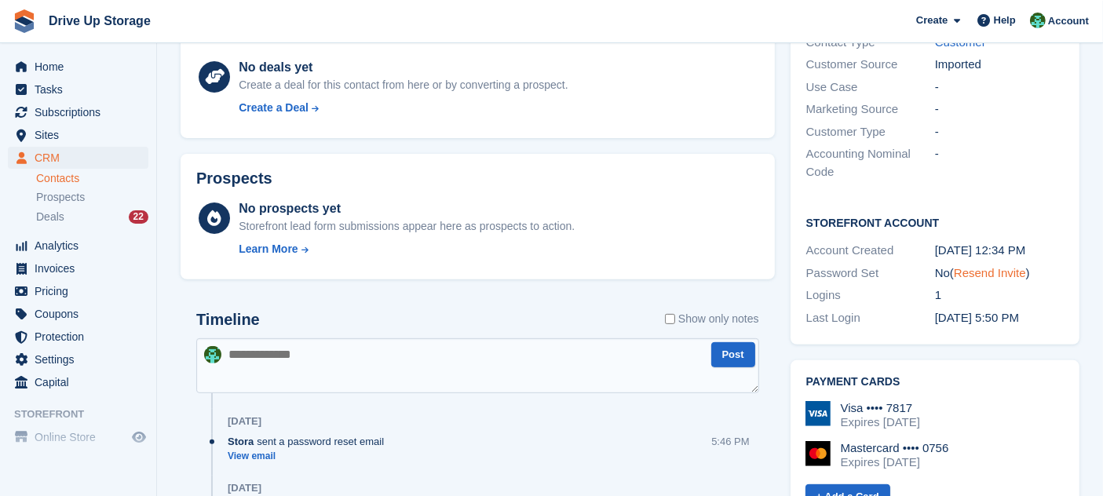
click at [1005, 266] on link "Resend Invite" at bounding box center [989, 272] width 72 height 13
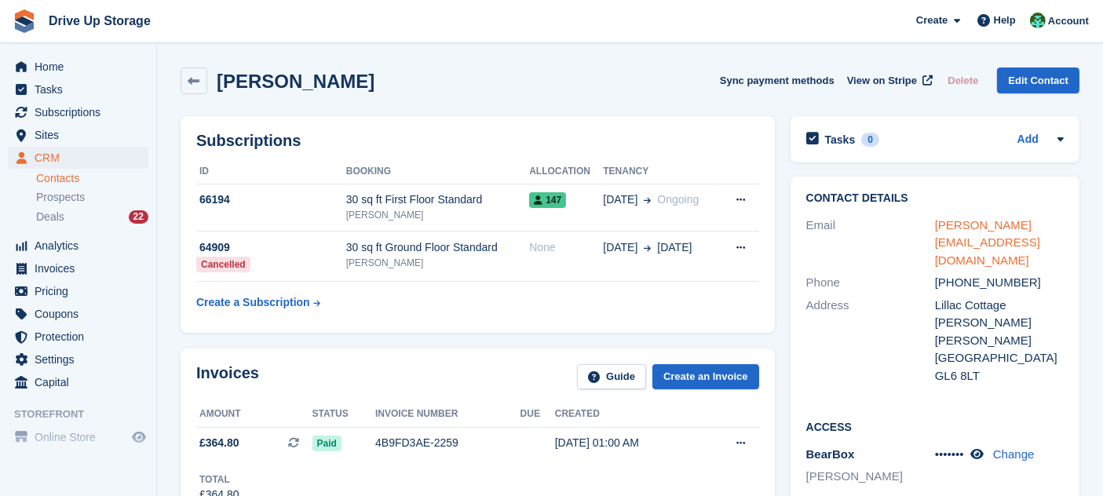
scroll to position [174, 0]
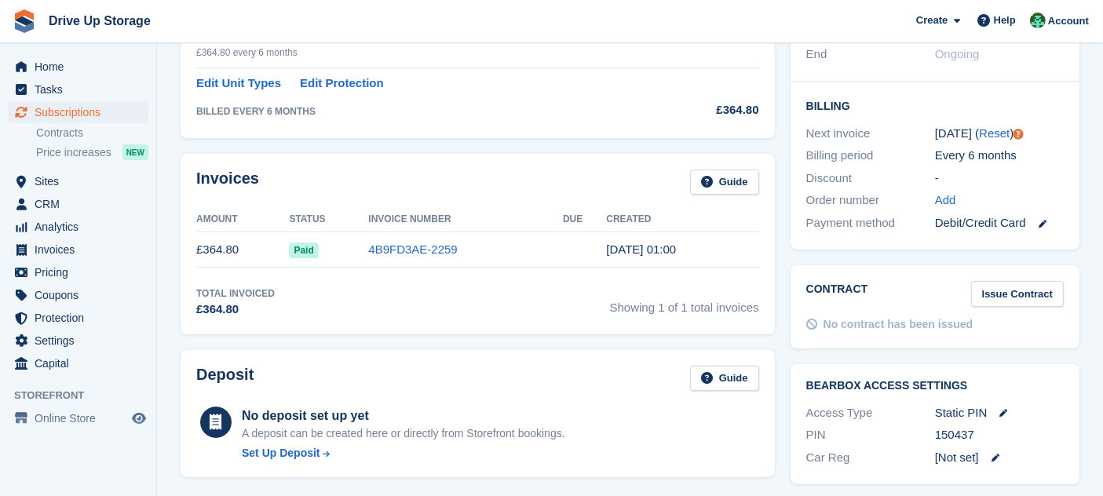
scroll to position [523, 0]
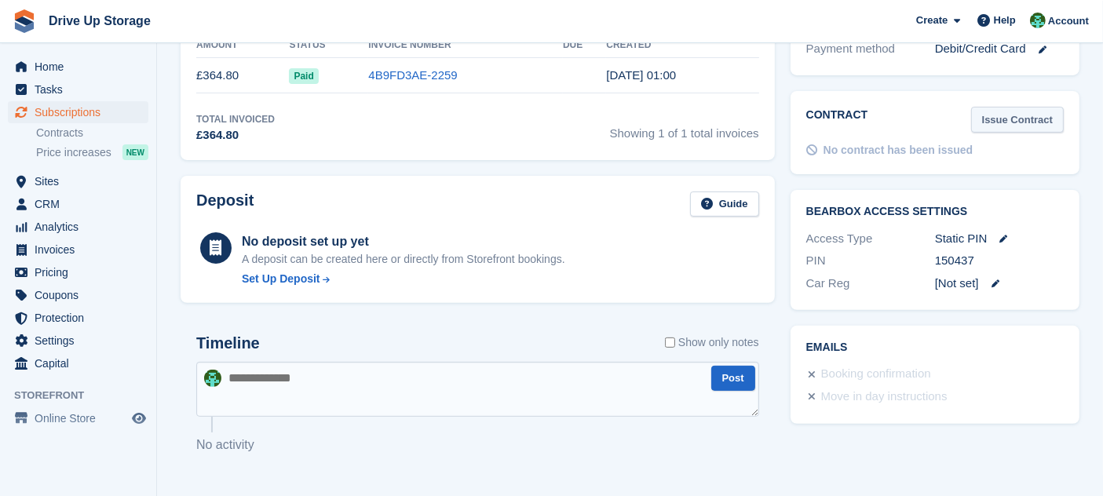
click at [1030, 107] on link "Issue Contract" at bounding box center [1017, 120] width 93 height 26
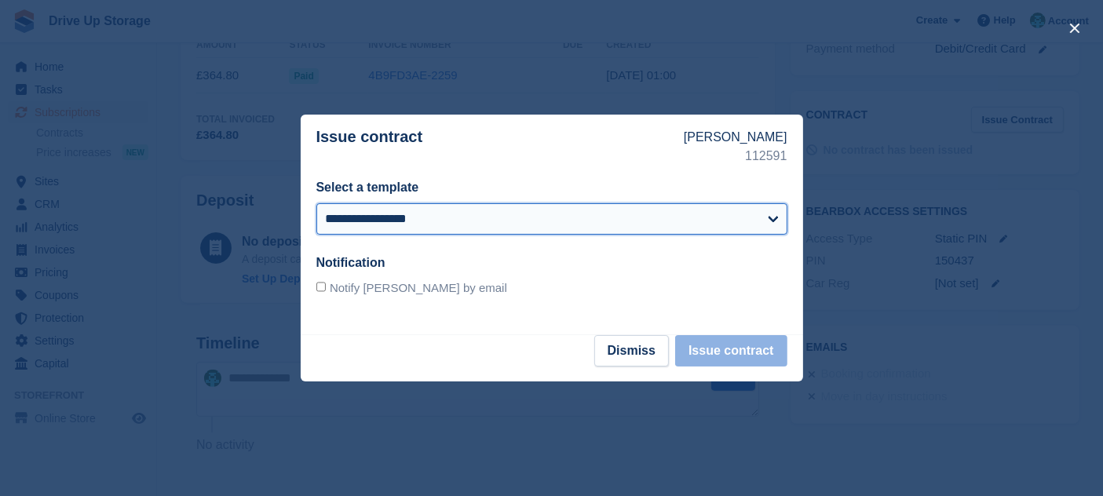
click at [540, 228] on select "**********" at bounding box center [551, 218] width 471 height 31
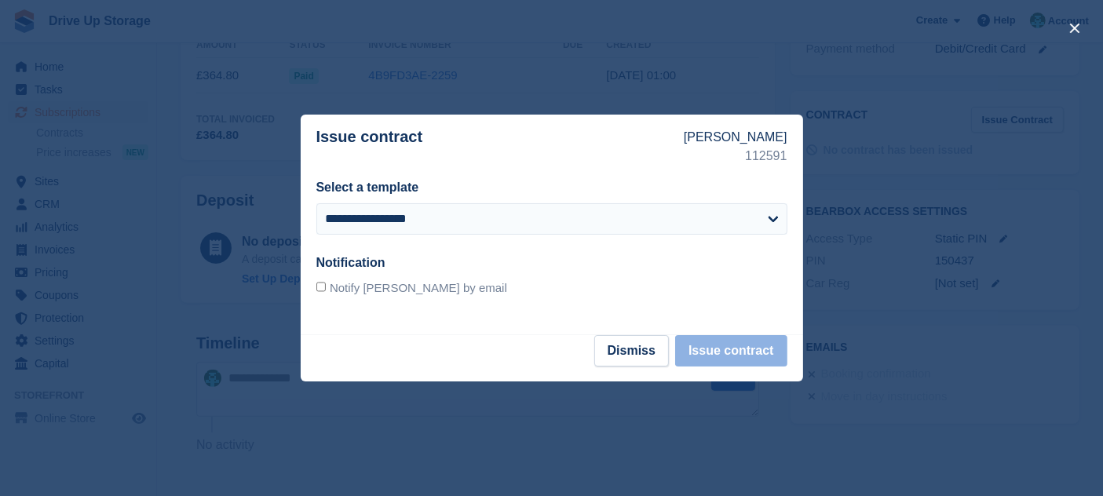
click at [643, 133] on p "Issue contract" at bounding box center [499, 147] width 367 height 38
click at [753, 95] on div at bounding box center [551, 248] width 1103 height 496
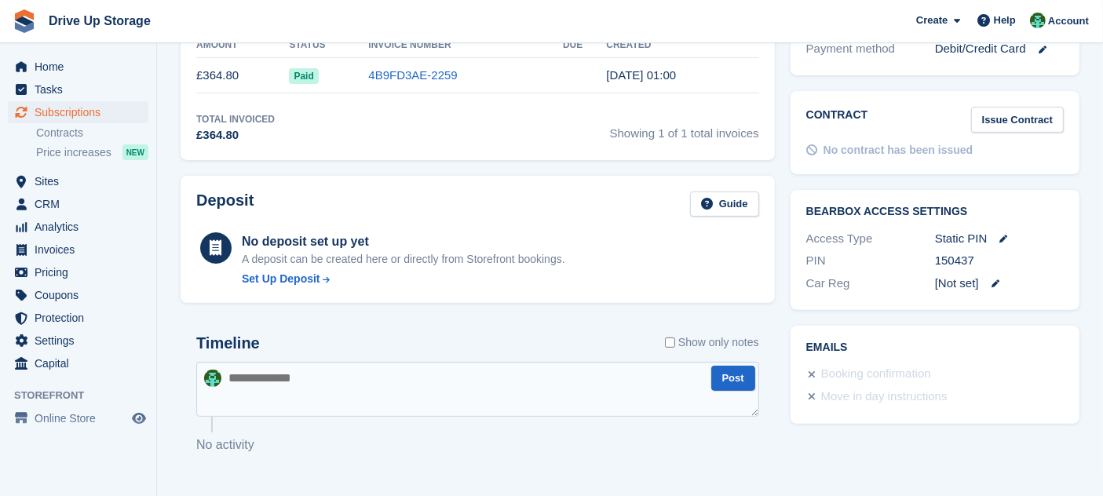
scroll to position [534, 0]
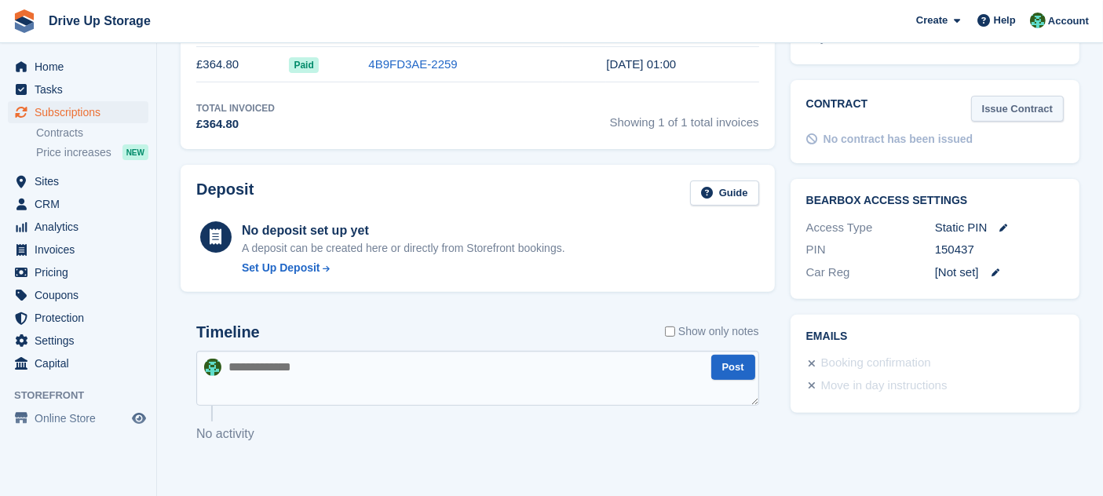
click at [1030, 96] on link "Issue Contract" at bounding box center [1017, 109] width 93 height 26
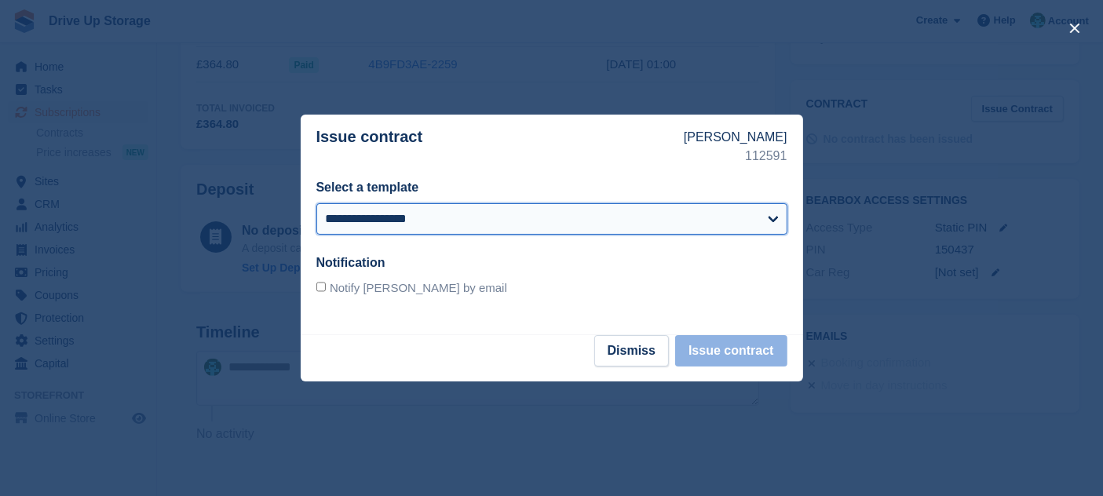
click at [598, 230] on select "**********" at bounding box center [551, 218] width 471 height 31
select select "***"
click at [316, 203] on select "**********" at bounding box center [551, 218] width 471 height 31
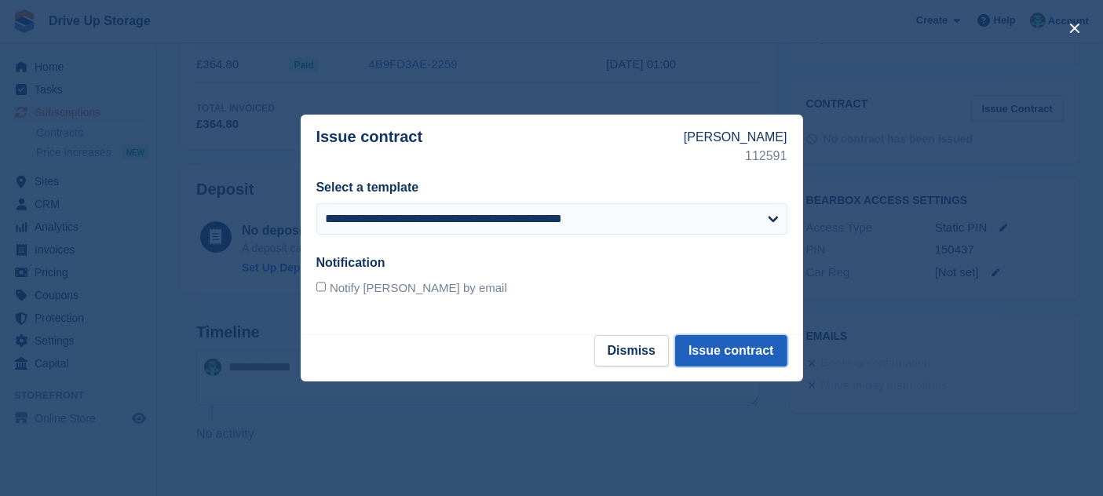
click at [727, 361] on button "Issue contract" at bounding box center [730, 350] width 111 height 31
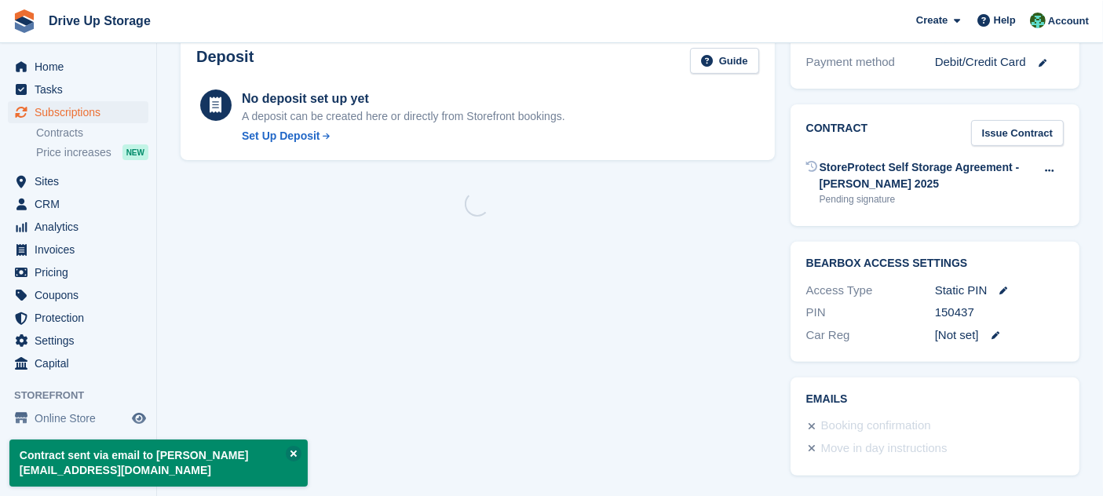
scroll to position [0, 0]
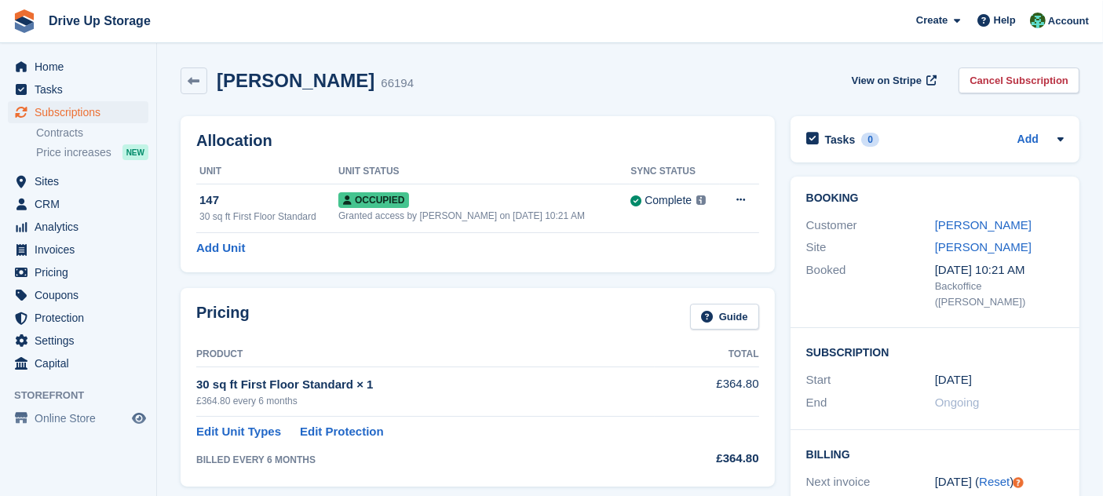
click at [986, 214] on div "Customer Steve Beioley" at bounding box center [934, 225] width 257 height 23
click at [991, 221] on link "[PERSON_NAME]" at bounding box center [983, 224] width 97 height 13
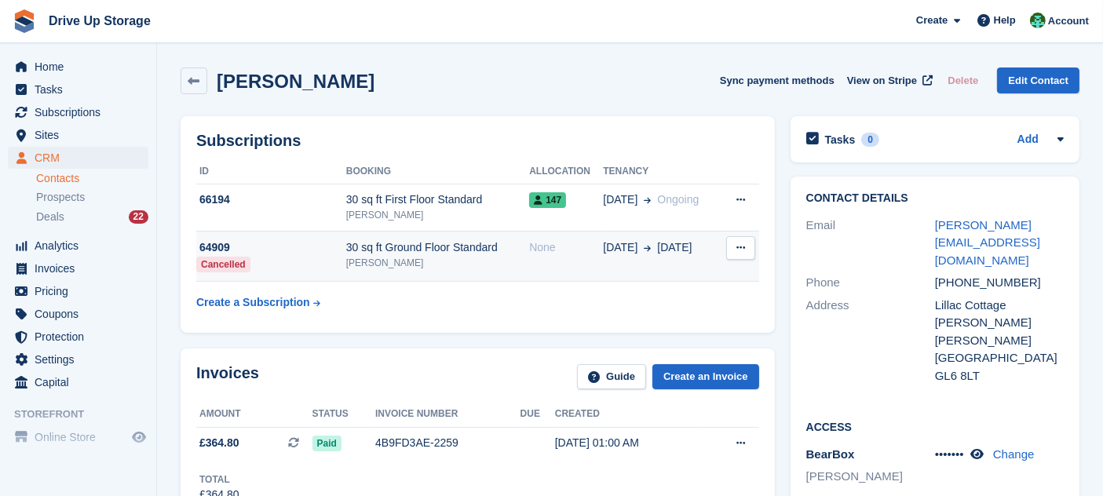
click at [447, 254] on div "30 sq ft Ground Floor Standard" at bounding box center [437, 247] width 183 height 16
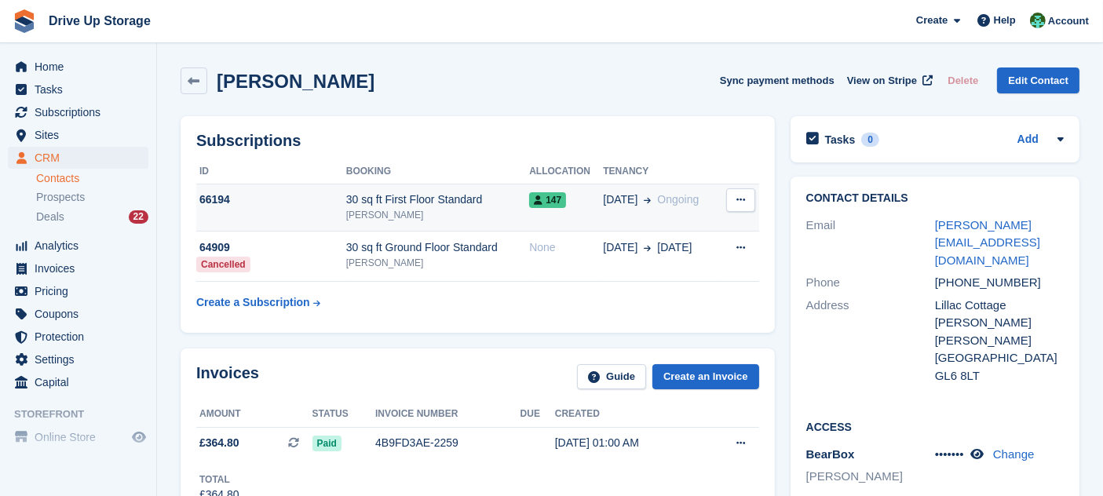
click at [425, 212] on div "[PERSON_NAME]" at bounding box center [437, 215] width 183 height 14
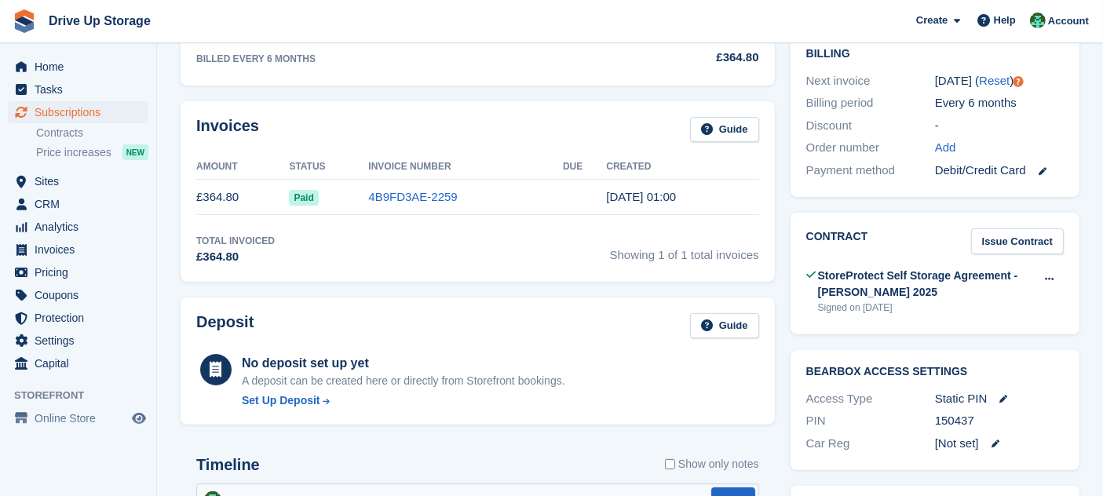
scroll to position [385, 0]
